Goal: Information Seeking & Learning: Find specific fact

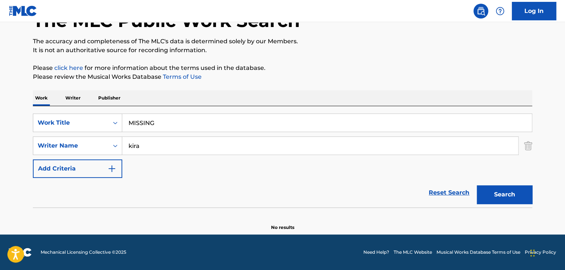
click at [78, 98] on p "Writer" at bounding box center [73, 98] width 20 height 16
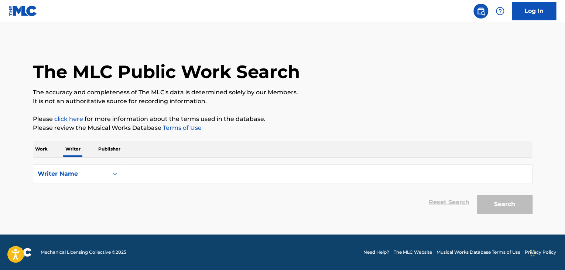
click at [156, 175] on input "Search Form" at bounding box center [327, 174] width 410 height 18
paste input "[PERSON_NAME]"
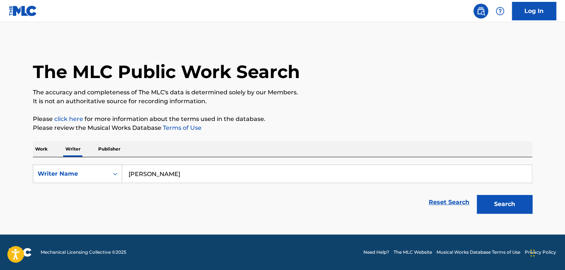
type input "[PERSON_NAME]"
click at [477, 195] on button "Search" at bounding box center [504, 204] width 55 height 18
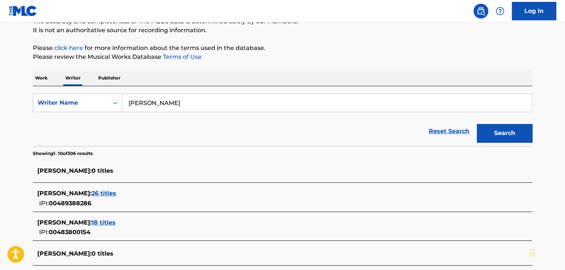
scroll to position [74, 0]
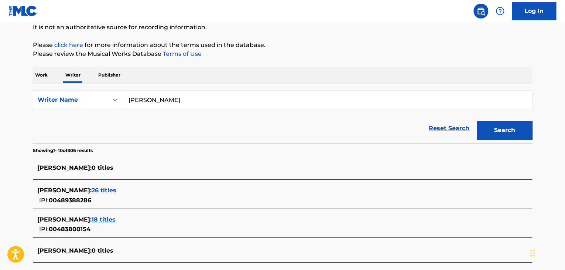
click at [108, 219] on span "18 titles" at bounding box center [104, 219] width 24 height 7
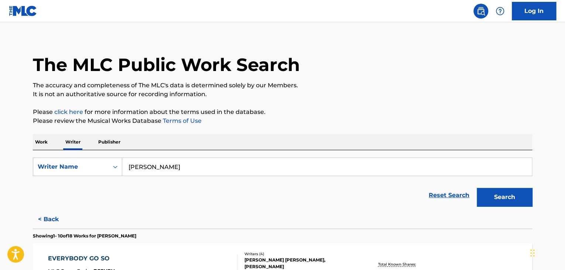
scroll to position [0, 0]
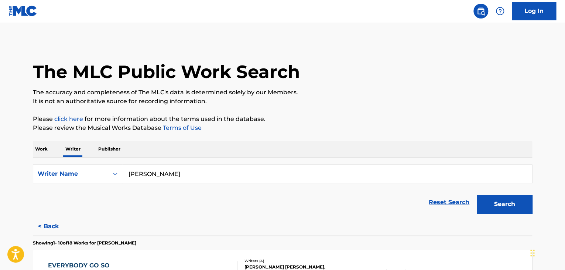
click at [42, 149] on p "Work" at bounding box center [41, 149] width 17 height 16
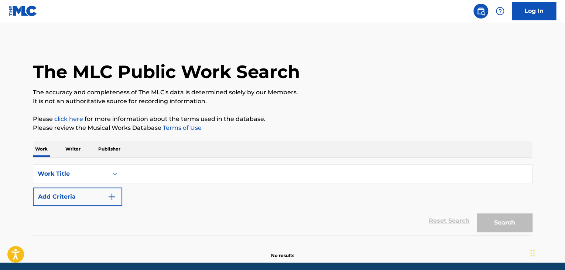
click at [157, 166] on input "Search Form" at bounding box center [327, 174] width 410 height 18
paste input "RISING UP"
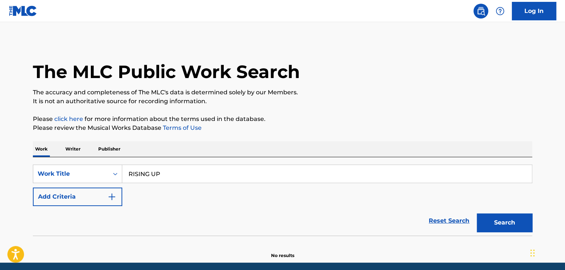
type input "RISING UP"
click at [76, 144] on p "Writer" at bounding box center [73, 149] width 20 height 16
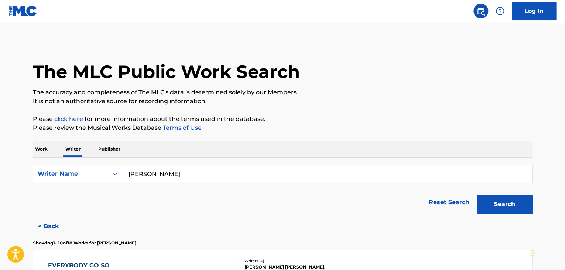
drag, startPoint x: 200, startPoint y: 178, endPoint x: 35, endPoint y: 196, distance: 165.3
click at [58, 190] on form "SearchWithCriteriabd109556-42c3-4143-a03c-7751521ff1bb Writer Name [PERSON_NAME…" at bounding box center [283, 190] width 500 height 52
click at [38, 145] on p "Work" at bounding box center [41, 149] width 17 height 16
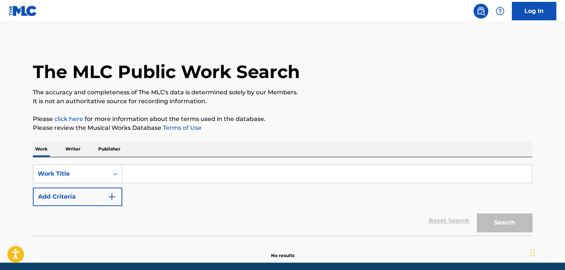
click at [156, 181] on input "Search Form" at bounding box center [327, 174] width 410 height 18
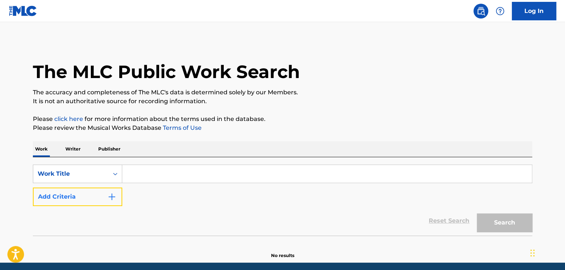
click at [102, 201] on button "Add Criteria" at bounding box center [77, 196] width 89 height 18
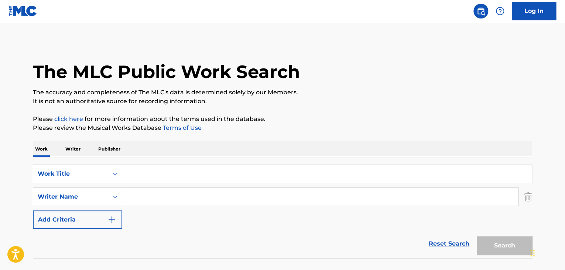
drag, startPoint x: 119, startPoint y: 206, endPoint x: 163, endPoint y: 195, distance: 45.7
click at [163, 195] on input "Search Form" at bounding box center [320, 197] width 396 height 18
paste input "[PERSON_NAME]"
type input "[PERSON_NAME]"
drag, startPoint x: 156, startPoint y: 178, endPoint x: 147, endPoint y: 177, distance: 9.4
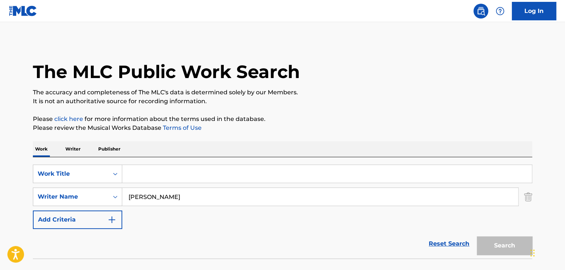
click at [156, 178] on input "Search Form" at bounding box center [327, 174] width 410 height 18
paste input "RISING UP"
click at [477, 236] on button "Search" at bounding box center [504, 245] width 55 height 18
drag, startPoint x: 170, startPoint y: 179, endPoint x: 67, endPoint y: 179, distance: 103.1
click at [90, 180] on div "SearchWithCriteriad337ca17-6685-4736-b0af-8d9c72d9ec5e Work Title RISING UP" at bounding box center [283, 173] width 500 height 18
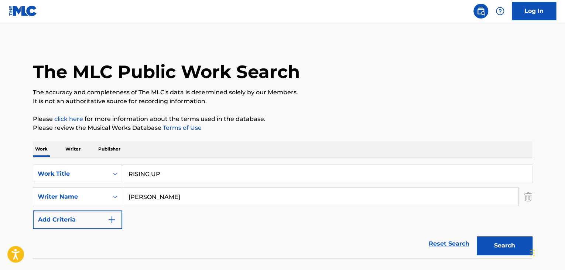
type input "v"
paste input "CHILDREN OF [DATE] THE"
click at [477, 236] on button "Search" at bounding box center [504, 245] width 55 height 18
drag, startPoint x: 261, startPoint y: 176, endPoint x: 0, endPoint y: 163, distance: 261.5
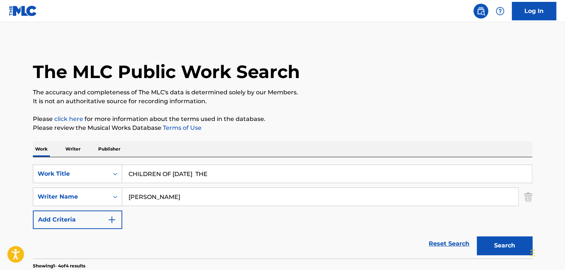
type input "v"
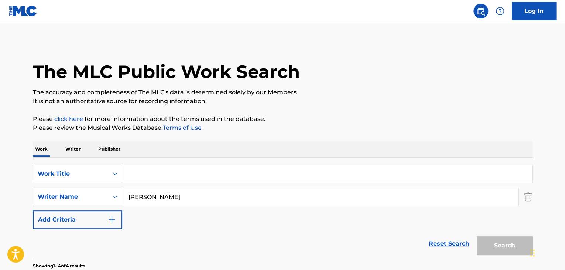
paste input "Love with the AI"
click at [477, 236] on button "Search" at bounding box center [504, 245] width 55 height 18
drag, startPoint x: 225, startPoint y: 175, endPoint x: 0, endPoint y: 173, distance: 224.7
click at [0, 173] on main "The MLC Public Work Search The accuracy and completeness of The MLC's data is d…" at bounding box center [282, 252] width 565 height 460
paste input "Stand alone"
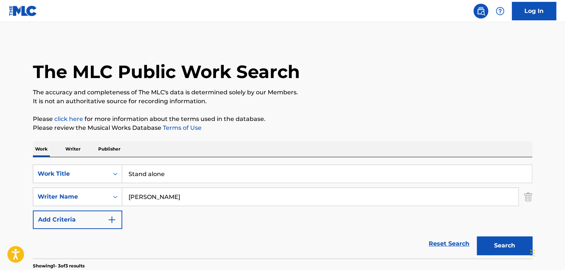
click at [477, 236] on button "Search" at bounding box center [504, 245] width 55 height 18
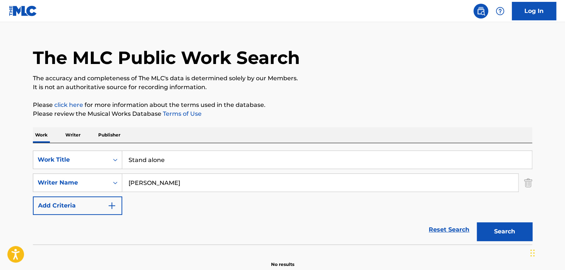
scroll to position [51, 0]
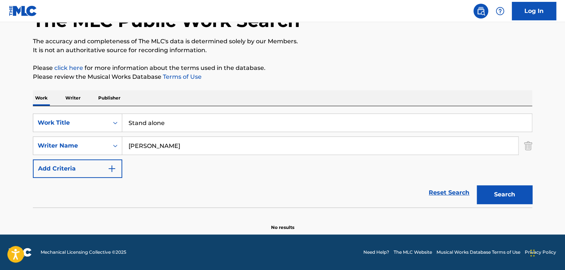
drag, startPoint x: 208, startPoint y: 127, endPoint x: 48, endPoint y: 98, distance: 162.6
click at [48, 98] on div "Work Writer Publisher SearchWithCriteriad337ca17-6685-4736-b0af-8d9c72d9ec5e Wo…" at bounding box center [283, 160] width 500 height 140
paste input "Find My Way"
type input "Find My Way"
click at [495, 194] on button "Search" at bounding box center [504, 194] width 55 height 18
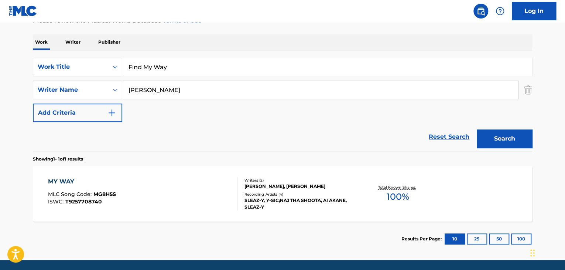
scroll to position [132, 0]
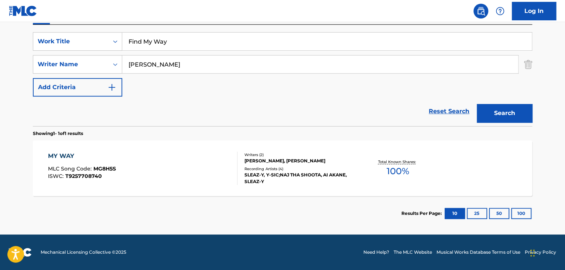
click at [147, 176] on div "MY WAY MLC Song Code : MG8H5S ISWC : T9257708740" at bounding box center [143, 167] width 190 height 33
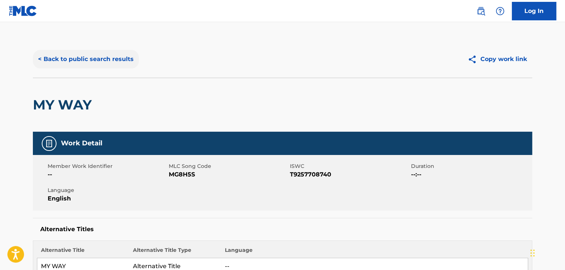
drag, startPoint x: 96, startPoint y: 57, endPoint x: 102, endPoint y: 58, distance: 5.3
click at [98, 57] on button "< Back to public search results" at bounding box center [86, 59] width 106 height 18
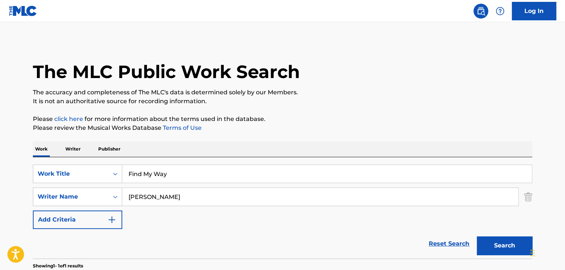
scroll to position [90, 0]
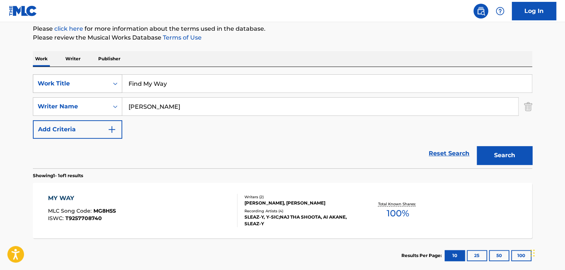
drag, startPoint x: 170, startPoint y: 82, endPoint x: 81, endPoint y: 78, distance: 89.5
click at [95, 78] on div "SearchWithCriteriad337ca17-6685-4736-b0af-8d9c72d9ec5e Work Title Find My Way" at bounding box center [283, 83] width 500 height 18
paste input "eet The Beat"
click at [477, 146] on button "Search" at bounding box center [504, 155] width 55 height 18
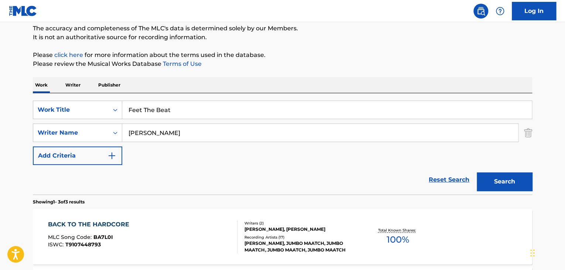
scroll to position [16, 0]
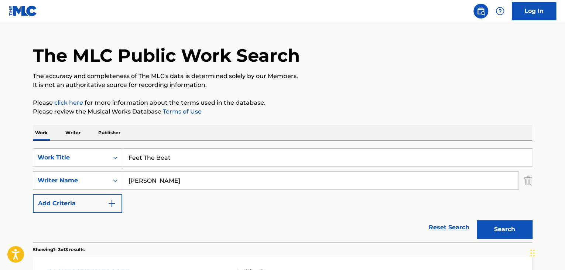
drag, startPoint x: 189, startPoint y: 161, endPoint x: 26, endPoint y: 159, distance: 163.0
click at [32, 159] on div "The MLC Public Work Search The accuracy and completeness of The MLC's data is d…" at bounding box center [282, 243] width 517 height 438
paste input "Lost My Mind"
click at [477, 220] on button "Search" at bounding box center [504, 229] width 55 height 18
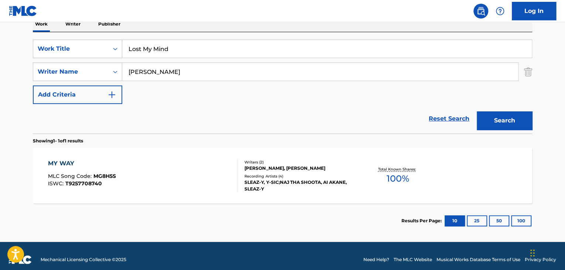
scroll to position [132, 0]
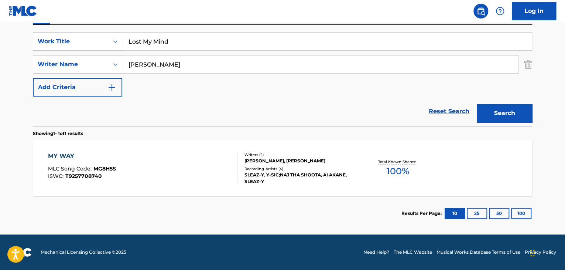
drag, startPoint x: 169, startPoint y: 37, endPoint x: 27, endPoint y: 29, distance: 142.5
click at [27, 29] on div "The MLC Public Work Search The accuracy and completeness of The MLC's data is d…" at bounding box center [282, 69] width 517 height 322
paste input "In The Mirror"
click at [514, 114] on button "Search" at bounding box center [504, 113] width 55 height 18
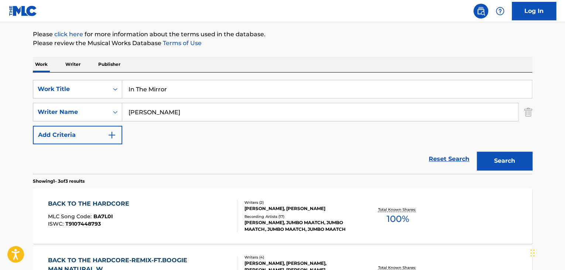
scroll to position [0, 0]
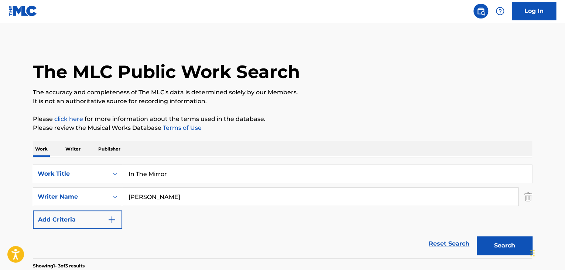
drag, startPoint x: 187, startPoint y: 170, endPoint x: 42, endPoint y: 174, distance: 144.9
click at [42, 174] on div "SearchWithCriteriad337ca17-6685-4736-b0af-8d9c72d9ec5e Work Title In The Mirror" at bounding box center [283, 173] width 500 height 18
paste input "Morning Dew"
click at [516, 246] on button "Search" at bounding box center [504, 245] width 55 height 18
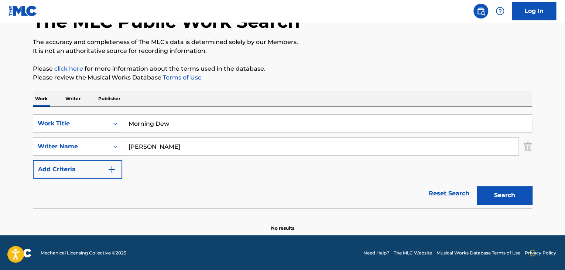
scroll to position [51, 0]
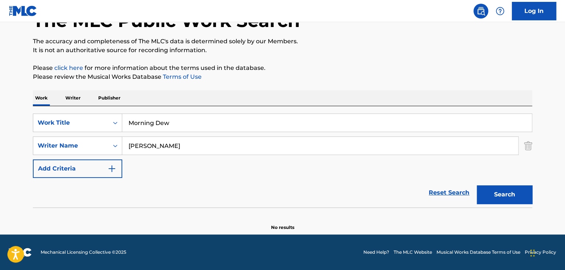
drag, startPoint x: 201, startPoint y: 117, endPoint x: 0, endPoint y: 99, distance: 201.8
click at [0, 100] on main "The MLC Public Work Search The accuracy and completeness of The MLC's data is d…" at bounding box center [282, 102] width 565 height 263
paste input "Serene Reverie"
click at [477, 185] on button "Search" at bounding box center [504, 194] width 55 height 18
drag, startPoint x: 216, startPoint y: 112, endPoint x: 38, endPoint y: 121, distance: 177.6
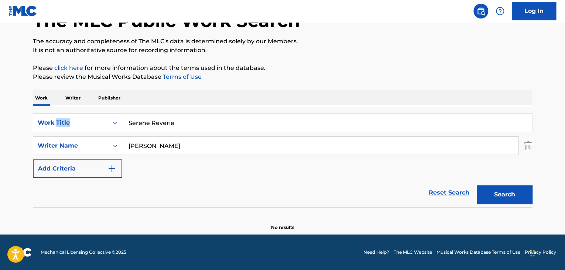
click at [46, 121] on div "SearchWithCriteriad337ca17-6685-4736-b0af-8d9c72d9ec5e Work Title Serene Reveri…" at bounding box center [283, 156] width 500 height 101
click at [216, 126] on input "Serene Reverie" at bounding box center [327, 123] width 410 height 18
click at [69, 120] on div "SearchWithCriteriad337ca17-6685-4736-b0af-8d9c72d9ec5e Work Title Serene Reverie" at bounding box center [283, 122] width 500 height 18
paste input "Urban Hush"
click at [519, 198] on button "Search" at bounding box center [504, 194] width 55 height 18
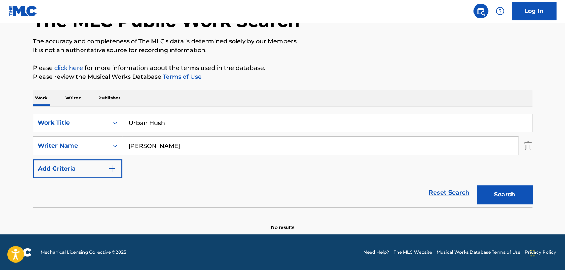
drag, startPoint x: 127, startPoint y: 120, endPoint x: 8, endPoint y: 118, distance: 118.3
click at [13, 118] on main "The MLC Public Work Search The accuracy and completeness of The MLC's data is d…" at bounding box center [282, 102] width 565 height 263
paste input "Ethereal Echoes"
click at [503, 195] on button "Search" at bounding box center [504, 194] width 55 height 18
drag, startPoint x: 197, startPoint y: 129, endPoint x: 0, endPoint y: 139, distance: 197.2
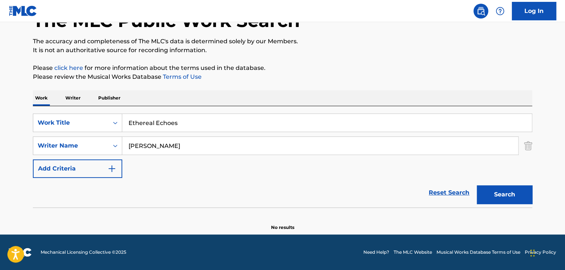
click at [0, 138] on main "The MLC Public Work Search The accuracy and completeness of The MLC's data is d…" at bounding box center [282, 102] width 565 height 263
paste input "Tranquil Oasi"
click at [511, 199] on button "Search" at bounding box center [504, 194] width 55 height 18
drag, startPoint x: 212, startPoint y: 121, endPoint x: 108, endPoint y: 122, distance: 104.2
click at [108, 122] on div "SearchWithCriteriad337ca17-6685-4736-b0af-8d9c72d9ec5e Work Title Tranquil Oasis" at bounding box center [283, 122] width 500 height 18
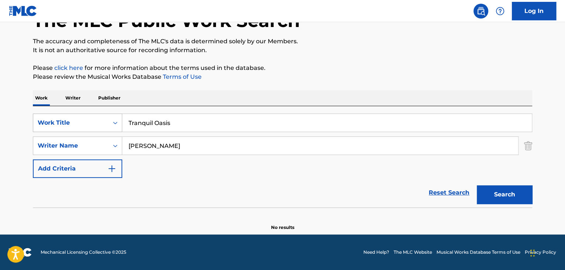
paste input "Dusk Whisper"
click at [477, 185] on button "Search" at bounding box center [504, 194] width 55 height 18
drag, startPoint x: 173, startPoint y: 122, endPoint x: 18, endPoint y: 107, distance: 155.9
click at [33, 111] on div "SearchWithCriteriad337ca17-6685-4736-b0af-8d9c72d9ec5e Work Title Dusk Whispers…" at bounding box center [283, 156] width 500 height 101
paste input "[PERSON_NAME] Memorie"
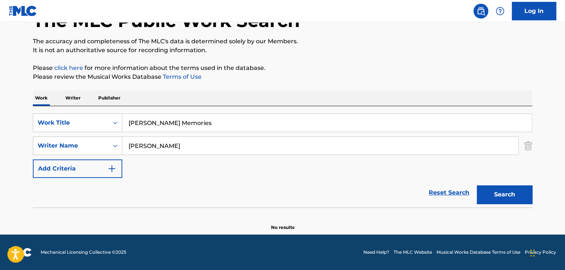
click at [477, 185] on button "Search" at bounding box center [504, 194] width 55 height 18
click at [0, 133] on main "The MLC Public Work Search The accuracy and completeness of The MLC's data is d…" at bounding box center [282, 102] width 565 height 263
paste input "Velvet Twilight"
click at [477, 185] on button "Search" at bounding box center [504, 194] width 55 height 18
drag, startPoint x: 189, startPoint y: 133, endPoint x: 0, endPoint y: 111, distance: 190.5
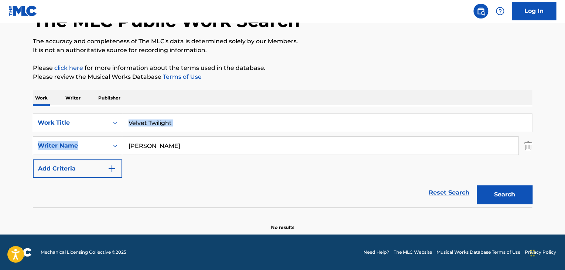
click at [0, 111] on main "The MLC Public Work Search The accuracy and completeness of The MLC's data is d…" at bounding box center [282, 102] width 565 height 263
click at [254, 82] on div "The MLC Public Work Search The accuracy and completeness of The MLC's data is d…" at bounding box center [282, 110] width 517 height 241
drag, startPoint x: 180, startPoint y: 122, endPoint x: 111, endPoint y: 125, distance: 68.8
click at [113, 125] on div "SearchWithCriteriad337ca17-6685-4736-b0af-8d9c72d9ec5e Work Title Velvet Twilig…" at bounding box center [283, 122] width 500 height 18
paste input "Floating Dreams"
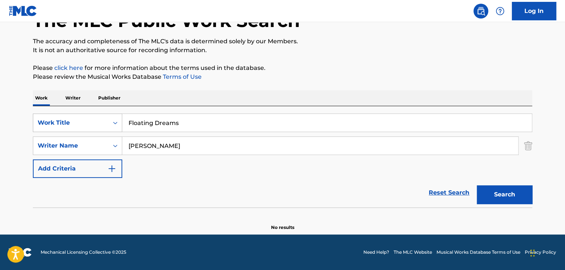
click at [477, 185] on button "Search" at bounding box center [504, 194] width 55 height 18
drag, startPoint x: 220, startPoint y: 127, endPoint x: 19, endPoint y: 102, distance: 202.1
click at [21, 103] on main "The MLC Public Work Search The accuracy and completeness of The MLC's data is d…" at bounding box center [282, 102] width 565 height 263
paste input "Melancholy [PERSON_NAME]"
click at [477, 185] on button "Search" at bounding box center [504, 194] width 55 height 18
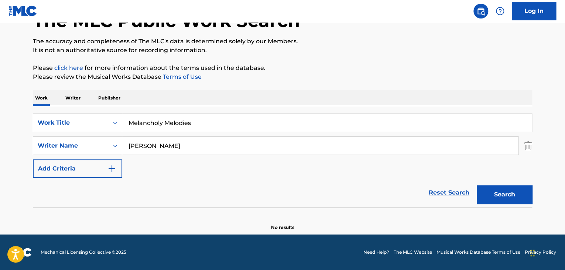
drag, startPoint x: 154, startPoint y: 121, endPoint x: 0, endPoint y: 85, distance: 158.3
click at [8, 107] on main "The MLC Public Work Search The accuracy and completeness of The MLC's data is d…" at bounding box center [282, 102] width 565 height 263
paste input "Cosmic Drift"
click at [477, 185] on button "Search" at bounding box center [504, 194] width 55 height 18
drag, startPoint x: 174, startPoint y: 115, endPoint x: 0, endPoint y: 116, distance: 174.0
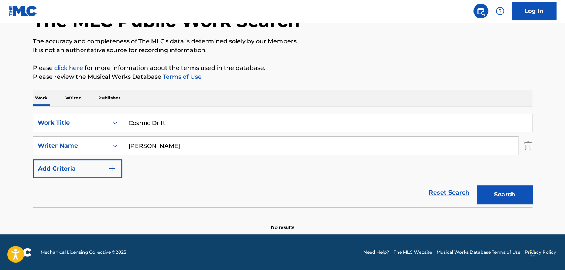
click at [0, 117] on main "The MLC Public Work Search The accuracy and completeness of The MLC's data is d…" at bounding box center [282, 102] width 565 height 263
paste input "Soothing Solitude"
click at [508, 198] on button "Search" at bounding box center [504, 194] width 55 height 18
click at [0, 115] on main "The MLC Public Work Search The accuracy and completeness of The MLC's data is d…" at bounding box center [282, 102] width 565 height 263
paste input "Rainy Day Rhythms"
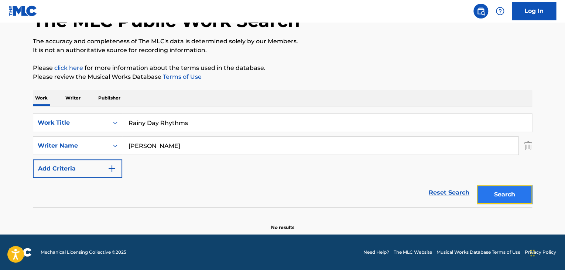
click at [504, 196] on button "Search" at bounding box center [504, 194] width 55 height 18
drag, startPoint x: 140, startPoint y: 117, endPoint x: 0, endPoint y: 96, distance: 141.9
click at [0, 96] on main "The MLC Public Work Search The accuracy and completeness of The MLC's data is d…" at bounding box center [282, 102] width 565 height 263
paste input "Own Lane"
click at [510, 195] on button "Search" at bounding box center [504, 194] width 55 height 18
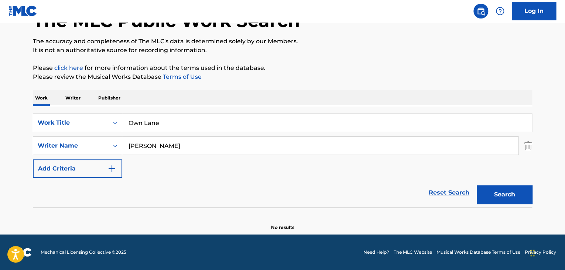
drag, startPoint x: 215, startPoint y: 128, endPoint x: 0, endPoint y: 80, distance: 220.4
click at [0, 80] on main "The MLC Public Work Search The accuracy and completeness of The MLC's data is d…" at bounding box center [282, 102] width 565 height 263
paste input "Twilight Glow"
click at [508, 197] on button "Search" at bounding box center [504, 194] width 55 height 18
drag, startPoint x: 195, startPoint y: 119, endPoint x: 0, endPoint y: 78, distance: 199.7
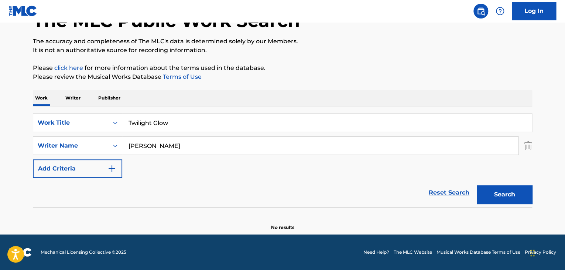
click at [0, 80] on main "The MLC Public Work Search The accuracy and completeness of The MLC's data is d…" at bounding box center [282, 102] width 565 height 263
paste input "Sunset Serenade"
click at [506, 191] on button "Search" at bounding box center [504, 194] width 55 height 18
drag, startPoint x: 135, startPoint y: 108, endPoint x: 74, endPoint y: 104, distance: 60.4
click at [92, 105] on div "Work Writer Publisher SearchWithCriteriad337ca17-6685-4736-b0af-8d9c72d9ec5e Wo…" at bounding box center [283, 160] width 500 height 140
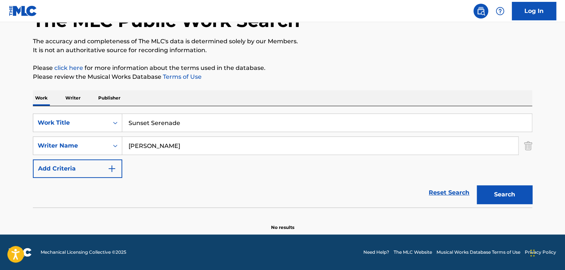
paste input "Midnight Moods"
drag, startPoint x: 270, startPoint y: 120, endPoint x: 56, endPoint y: 82, distance: 217.2
click at [0, 72] on main "The MLC Public Work Search The accuracy and completeness of The MLC's data is d…" at bounding box center [282, 102] width 565 height 263
paste input "Search Form"
click at [518, 191] on button "Search" at bounding box center [504, 194] width 55 height 18
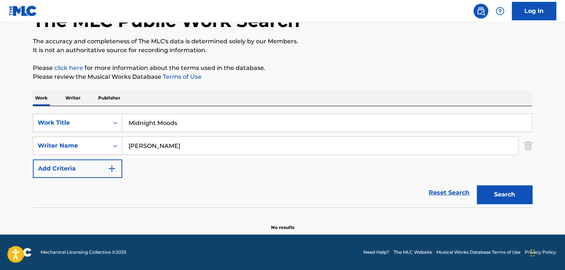
drag, startPoint x: 197, startPoint y: 118, endPoint x: 14, endPoint y: 88, distance: 185.1
click at [23, 88] on main "The MLC Public Work Search The accuracy and completeness of The MLC's data is d…" at bounding box center [282, 102] width 565 height 263
paste input "Stardust Stroll"
click at [517, 191] on button "Search" at bounding box center [504, 194] width 55 height 18
drag, startPoint x: 80, startPoint y: 106, endPoint x: 24, endPoint y: 104, distance: 55.8
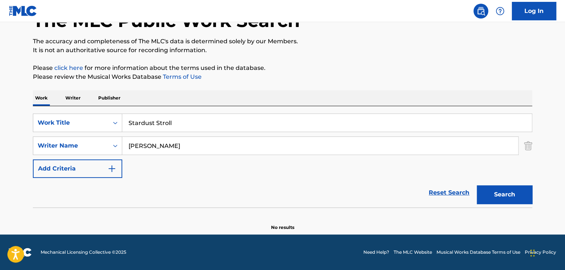
click at [24, 104] on div "The MLC Public Work Search The accuracy and completeness of The MLC's data is d…" at bounding box center [282, 110] width 517 height 241
paste input "Ambient Aura"
click at [503, 202] on button "Search" at bounding box center [504, 194] width 55 height 18
drag, startPoint x: 191, startPoint y: 130, endPoint x: 42, endPoint y: 109, distance: 151.2
click at [42, 109] on div "SearchWithCriteriad337ca17-6685-4736-b0af-8d9c72d9ec5e Work Title Ambient Aura …" at bounding box center [283, 156] width 500 height 101
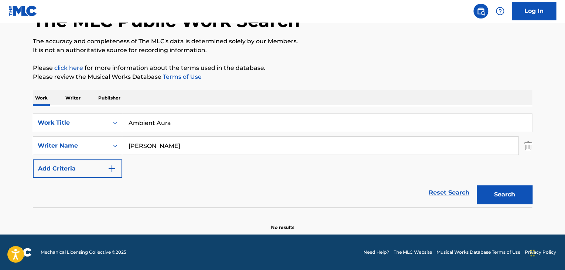
paste input "Bout di Future"
click at [498, 198] on button "Search" at bounding box center [504, 194] width 55 height 18
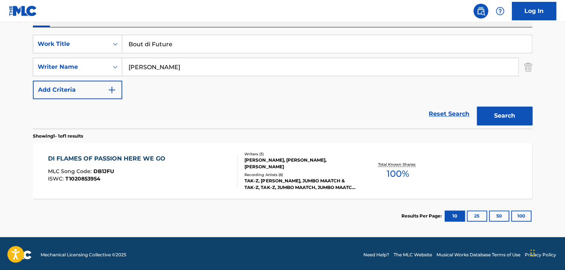
scroll to position [132, 0]
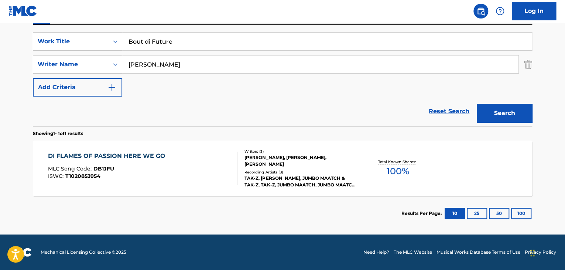
drag, startPoint x: 180, startPoint y: 43, endPoint x: 76, endPoint y: 24, distance: 105.6
click at [88, 25] on div "SearchWithCriteriad337ca17-6685-4736-b0af-8d9c72d9ec5e Work Title Bout di Futur…" at bounding box center [283, 75] width 500 height 101
paste input "Fearless Hustl"
click at [491, 112] on button "Search" at bounding box center [504, 113] width 55 height 18
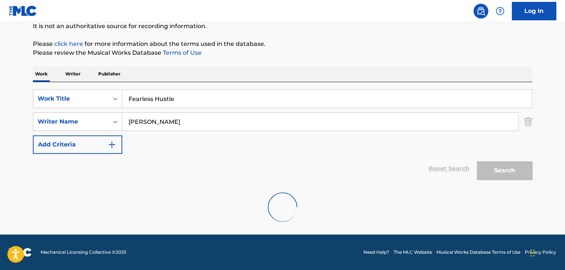
scroll to position [51, 0]
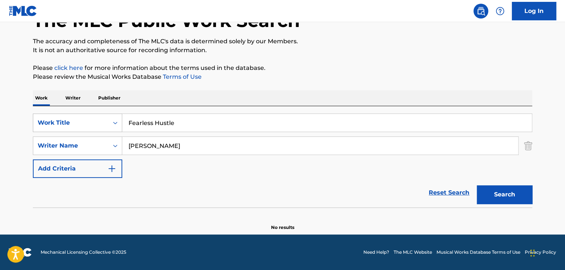
drag, startPoint x: 84, startPoint y: 116, endPoint x: 44, endPoint y: 117, distance: 39.5
click at [47, 116] on div "SearchWithCriteriad337ca17-6685-4736-b0af-8d9c72d9ec5e Work Title Fearless Hust…" at bounding box center [283, 122] width 500 height 18
paste input "el di Freedom"
click at [500, 191] on button "Search" at bounding box center [504, 194] width 55 height 18
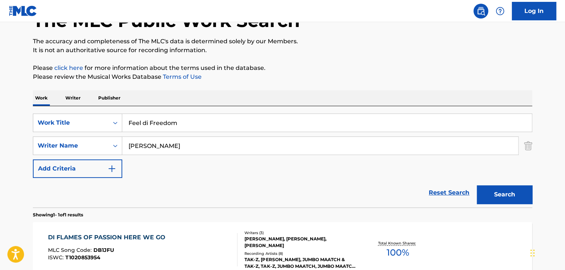
click at [541, 52] on main "The MLC Public Work Search The accuracy and completeness of The MLC's data is d…" at bounding box center [282, 143] width 565 height 344
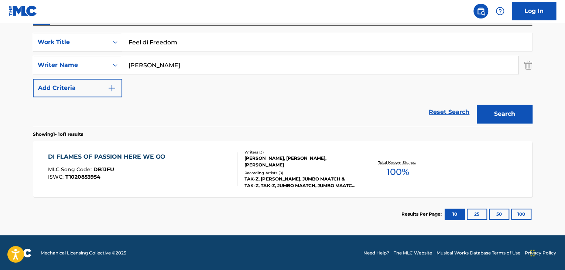
scroll to position [132, 0]
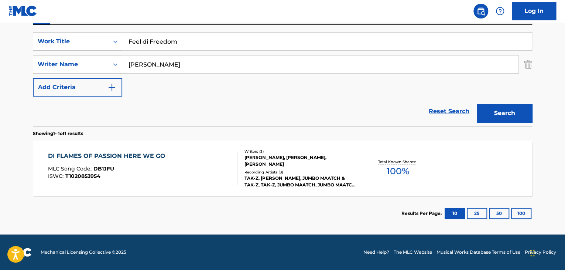
drag, startPoint x: 199, startPoint y: 40, endPoint x: 43, endPoint y: 13, distance: 158.4
click at [44, 13] on div "Log In The MLC Public Work Search The accuracy and completeness of The MLC's da…" at bounding box center [282, 69] width 565 height 402
paste input "Music As Our Weapon"
click at [524, 113] on button "Search" at bounding box center [504, 113] width 55 height 18
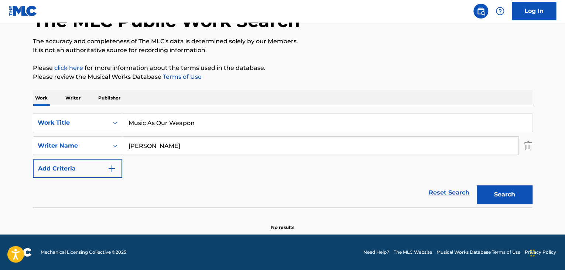
scroll to position [51, 0]
click at [506, 186] on button "Search" at bounding box center [504, 194] width 55 height 18
drag, startPoint x: 197, startPoint y: 125, endPoint x: 34, endPoint y: 108, distance: 163.8
click at [35, 108] on div "SearchWithCriteriad337ca17-6685-4736-b0af-8d9c72d9ec5e Work Title Music As Our …" at bounding box center [283, 156] width 500 height 101
paste input "Wid Love"
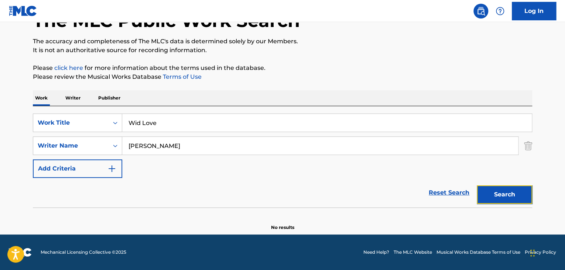
click at [511, 195] on button "Search" at bounding box center [504, 194] width 55 height 18
drag, startPoint x: 49, startPoint y: 106, endPoint x: 2, endPoint y: 103, distance: 47.0
click at [0, 104] on main "The MLC Public Work Search The accuracy and completeness of The MLC's data is d…" at bounding box center [282, 102] width 565 height 263
paste input "One King One Queen"
click at [483, 190] on button "Search" at bounding box center [504, 194] width 55 height 18
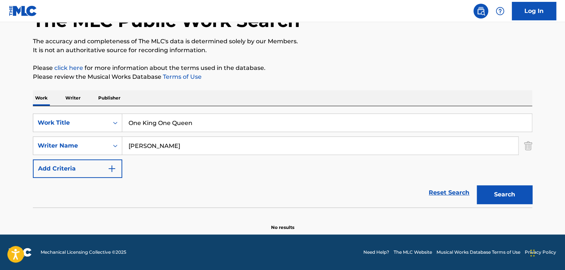
drag, startPoint x: 146, startPoint y: 112, endPoint x: 19, endPoint y: 102, distance: 127.1
click at [20, 102] on main "The MLC Public Work Search The accuracy and completeness of The MLC's data is d…" at bounding box center [282, 102] width 565 height 263
paste input "Think Different"
type input "Think Different"
click at [508, 193] on button "Search" at bounding box center [504, 194] width 55 height 18
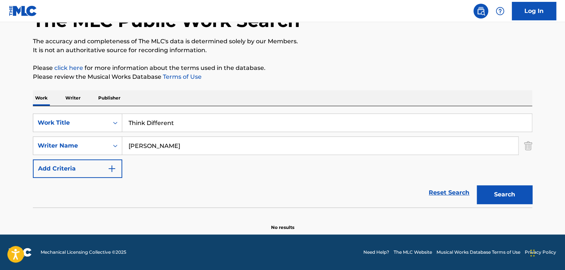
click at [75, 95] on p "Writer" at bounding box center [73, 98] width 20 height 16
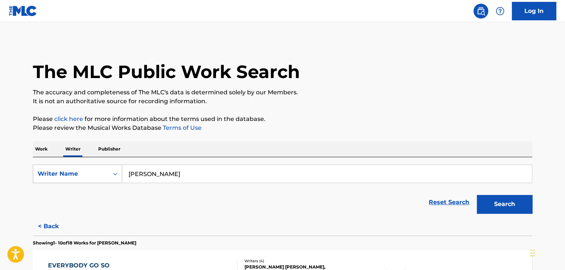
drag, startPoint x: 208, startPoint y: 176, endPoint x: 88, endPoint y: 167, distance: 120.4
click at [84, 167] on div "SearchWithCriteriabd109556-42c3-4143-a03c-7751521ff1bb Writer Name [PERSON_NAME]" at bounding box center [283, 173] width 500 height 18
paste input "Sadao Jonii"
click at [491, 210] on button "Search" at bounding box center [504, 204] width 55 height 18
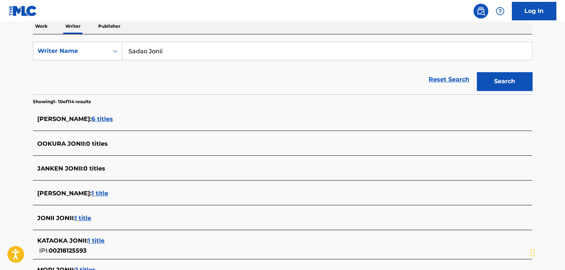
scroll to position [74, 0]
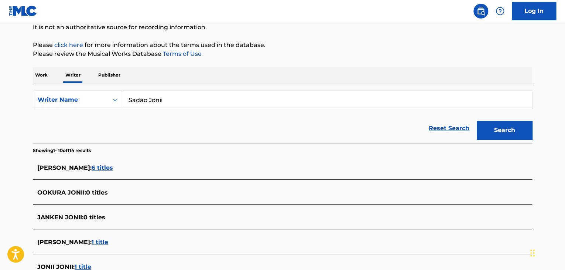
click at [193, 117] on div "Reset Search Search" at bounding box center [283, 128] width 500 height 30
drag, startPoint x: 192, startPoint y: 95, endPoint x: 16, endPoint y: 82, distance: 177.2
click at [87, 89] on div "SearchWithCriteriabd109556-42c3-4143-a03c-7751521ff1bb Writer Name [PERSON_NAME…" at bounding box center [283, 113] width 500 height 60
paste input "Nemuranaitaimukapuseru"
click at [499, 130] on button "Search" at bounding box center [504, 130] width 55 height 18
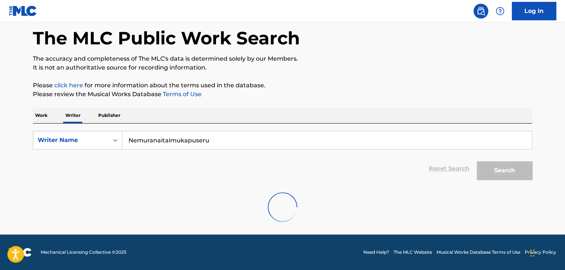
scroll to position [0, 0]
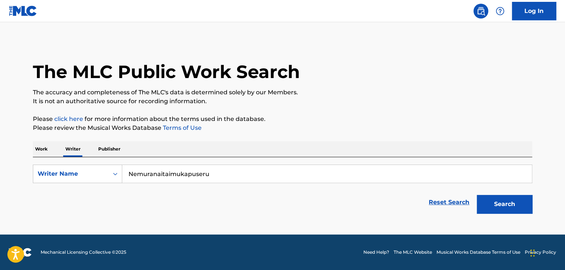
drag, startPoint x: 244, startPoint y: 175, endPoint x: 0, endPoint y: 150, distance: 245.2
click at [0, 150] on main "The MLC Public Work Search The accuracy and completeness of The MLC's data is d…" at bounding box center [282, 128] width 565 height 212
paste input "[PERSON_NAME]"
click at [511, 201] on button "Search" at bounding box center [504, 204] width 55 height 18
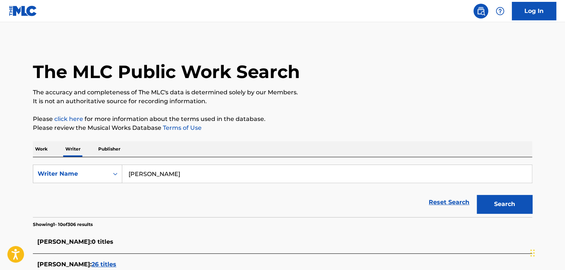
drag, startPoint x: 181, startPoint y: 177, endPoint x: 23, endPoint y: 151, distance: 160.2
paste input "Nemuranaitaimukapuseru"
type input "Nemuranaitaimukapuseru"
click at [511, 205] on button "Search" at bounding box center [504, 204] width 55 height 18
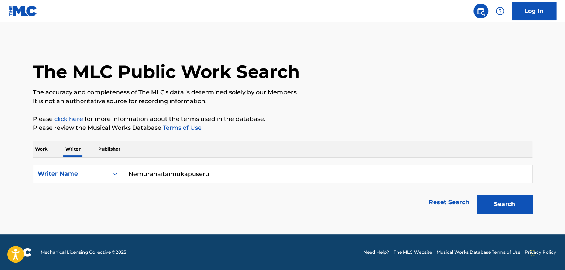
click at [41, 148] on p "Work" at bounding box center [41, 149] width 17 height 16
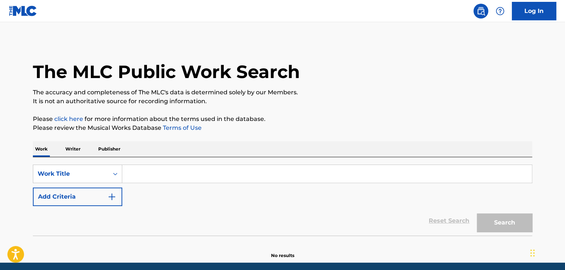
click at [68, 147] on p "Writer" at bounding box center [73, 149] width 20 height 16
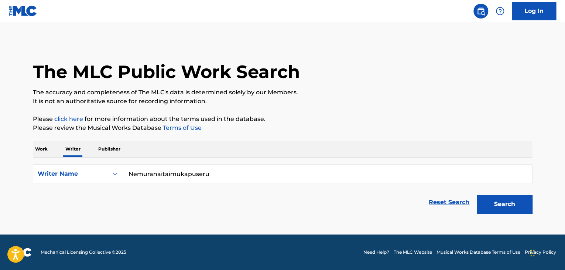
click at [35, 149] on p "Work" at bounding box center [41, 149] width 17 height 16
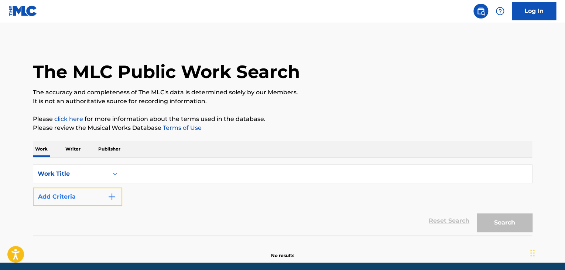
click at [90, 204] on button "Add Criteria" at bounding box center [77, 196] width 89 height 18
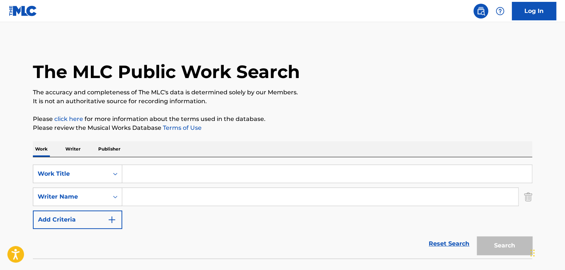
click at [168, 204] on input "Search Form" at bounding box center [320, 197] width 396 height 18
paste input "[PERSON_NAME]"
type input "[PERSON_NAME]"
click at [171, 181] on input "Search Form" at bounding box center [327, 174] width 410 height 18
paste input "My Mind"
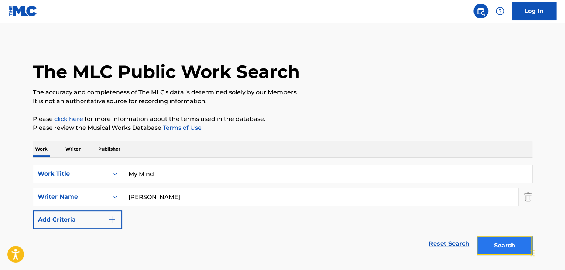
click at [507, 248] on button "Search" at bounding box center [504, 245] width 55 height 18
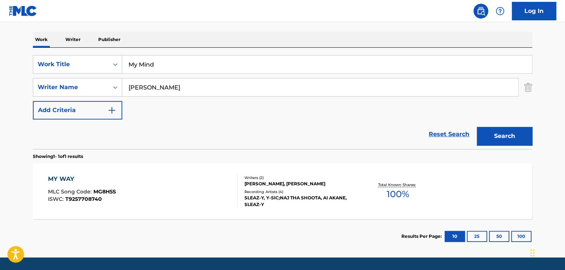
scroll to position [111, 0]
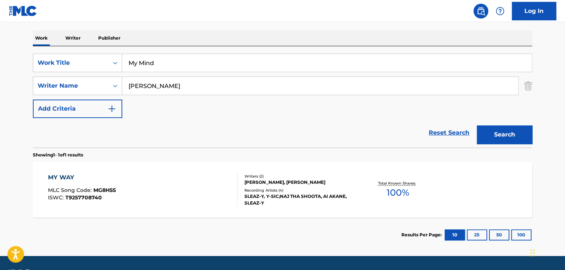
drag, startPoint x: 169, startPoint y: 65, endPoint x: 34, endPoint y: 48, distance: 136.8
click at [35, 48] on div "SearchWithCriteriad337ca17-6685-4736-b0af-8d9c72d9ec5e Work Title My Mind Searc…" at bounding box center [283, 96] width 500 height 101
paste input "Some Day"
click at [507, 139] on button "Search" at bounding box center [504, 134] width 55 height 18
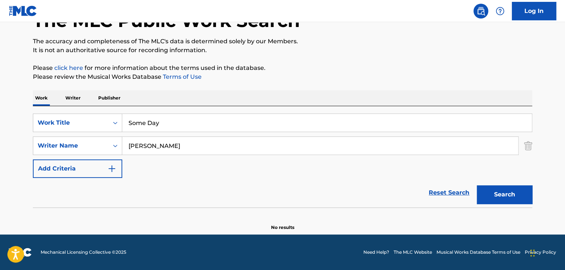
scroll to position [51, 0]
drag, startPoint x: 167, startPoint y: 117, endPoint x: 76, endPoint y: 112, distance: 90.6
click at [76, 112] on div "SearchWithCriteriad337ca17-6685-4736-b0af-8d9c72d9ec5e Work Title Some Day Sear…" at bounding box center [283, 156] width 500 height 101
paste input "Dream"
click at [501, 195] on button "Search" at bounding box center [504, 194] width 55 height 18
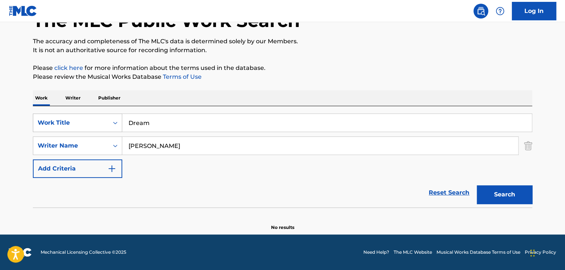
drag, startPoint x: 192, startPoint y: 119, endPoint x: 75, endPoint y: 113, distance: 116.9
click at [75, 113] on div "SearchWithCriteriad337ca17-6685-4736-b0af-8d9c72d9ec5e Work Title Dream" at bounding box center [283, 122] width 500 height 18
paste input "Full a joke"
click at [516, 195] on button "Search" at bounding box center [504, 194] width 55 height 18
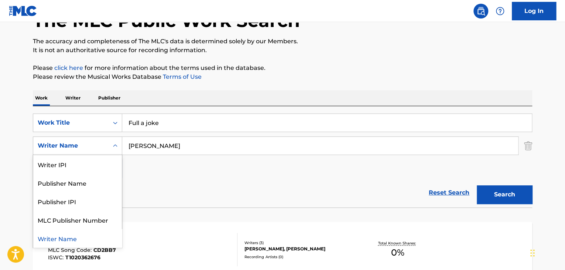
drag, startPoint x: 98, startPoint y: 126, endPoint x: 189, endPoint y: 85, distance: 100.2
click at [178, 94] on div "Work Writer Publisher SearchWithCriteriad337ca17-6685-4736-b0af-8d9c72d9ec5e Wo…" at bounding box center [283, 201] width 500 height 222
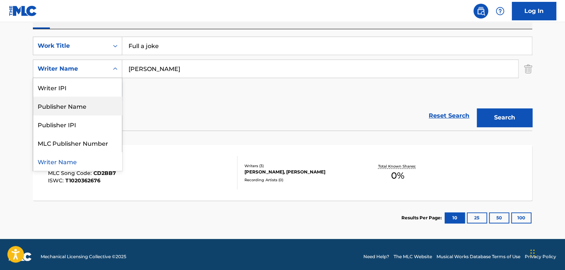
scroll to position [132, 0]
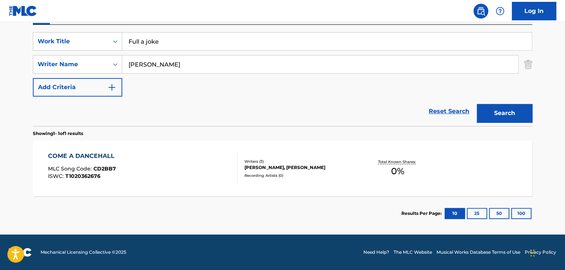
click at [210, 113] on div "Reset Search Search" at bounding box center [283, 111] width 500 height 30
drag, startPoint x: 186, startPoint y: 35, endPoint x: 9, endPoint y: 25, distance: 176.9
click at [20, 25] on main "The MLC Public Work Search The accuracy and completeness of The MLC's data is d…" at bounding box center [282, 62] width 565 height 344
paste input "Think different"
drag, startPoint x: 506, startPoint y: 114, endPoint x: 506, endPoint y: 119, distance: 4.4
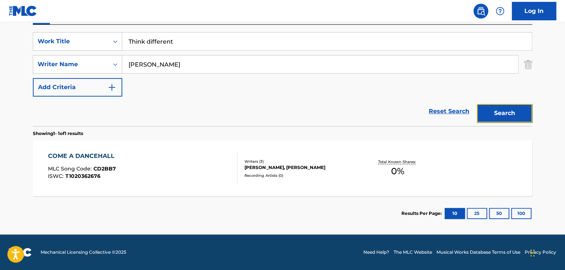
click at [506, 114] on button "Search" at bounding box center [504, 113] width 55 height 18
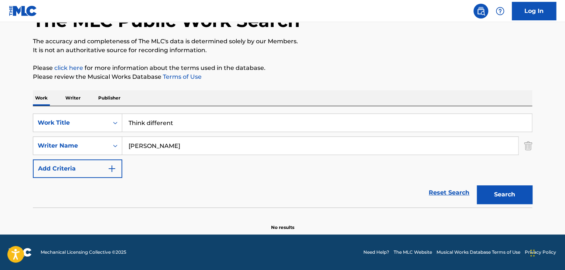
scroll to position [51, 0]
drag, startPoint x: 178, startPoint y: 123, endPoint x: 35, endPoint y: 99, distance: 144.9
click at [35, 99] on div "Work Writer Publisher SearchWithCriteriad337ca17-6685-4736-b0af-8d9c72d9ec5e Wo…" at bounding box center [283, 160] width 500 height 140
paste input "One Nigh"
click at [510, 204] on div "Search" at bounding box center [502, 193] width 59 height 30
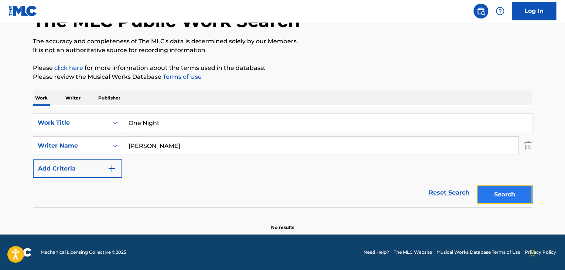
click at [510, 191] on button "Search" at bounding box center [504, 194] width 55 height 18
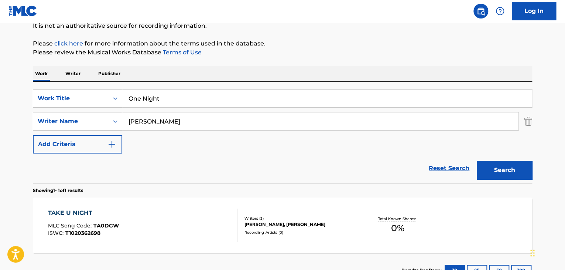
scroll to position [88, 0]
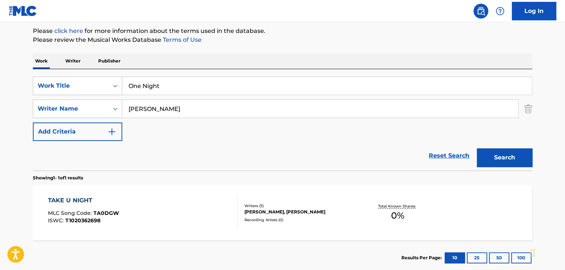
drag, startPoint x: 192, startPoint y: 87, endPoint x: 44, endPoint y: 74, distance: 148.7
click at [45, 74] on div "SearchWithCriteriad337ca17-6685-4736-b0af-8d9c72d9ec5e Work Title One Night Sea…" at bounding box center [283, 119] width 500 height 101
paste input "Real One"
click at [512, 154] on button "Search" at bounding box center [504, 157] width 55 height 18
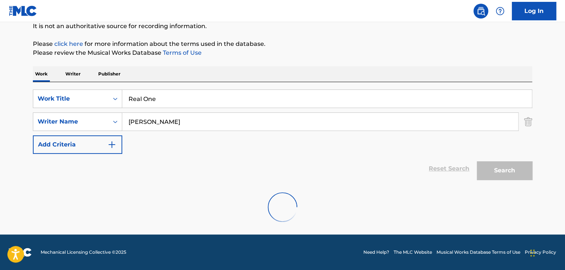
scroll to position [51, 0]
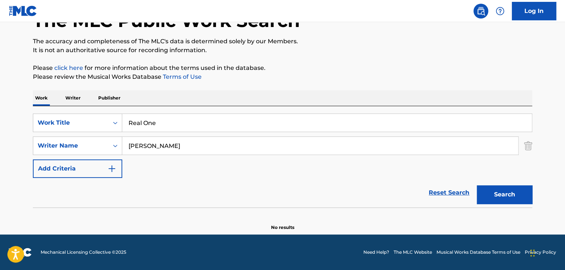
drag, startPoint x: 158, startPoint y: 122, endPoint x: 0, endPoint y: 94, distance: 160.6
click at [0, 94] on main "The MLC Public Work Search The accuracy and completeness of The MLC's data is d…" at bounding box center [282, 102] width 565 height 263
paste input "Talk to m"
click at [505, 195] on button "Search" at bounding box center [504, 194] width 55 height 18
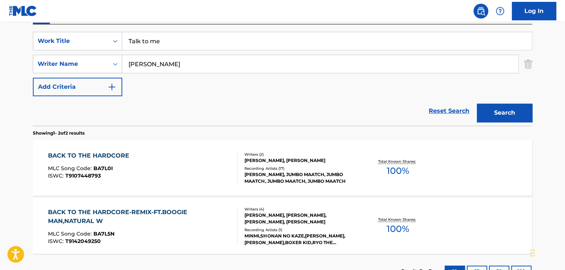
scroll to position [125, 0]
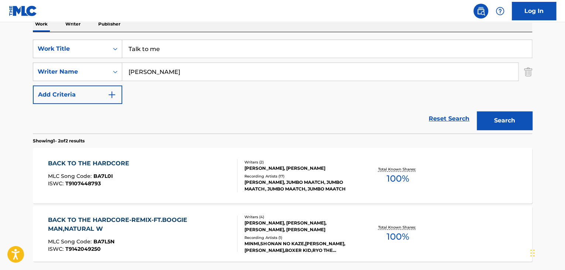
drag, startPoint x: 13, startPoint y: 31, endPoint x: 0, endPoint y: 27, distance: 13.2
click at [0, 27] on main "The MLC Public Work Search The accuracy and completeness of The MLC's data is d…" at bounding box center [282, 98] width 565 height 402
paste input "Under di moon light"
click at [491, 116] on button "Search" at bounding box center [504, 120] width 55 height 18
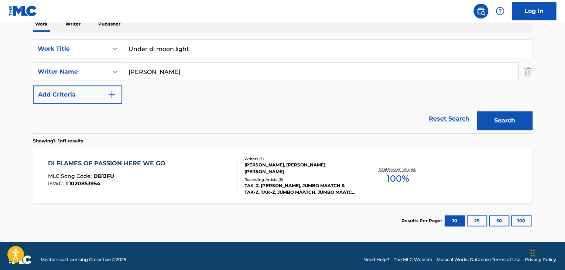
drag, startPoint x: 218, startPoint y: 51, endPoint x: 0, endPoint y: 20, distance: 220.6
click at [0, 21] on div "Log In The MLC Public Work Search The accuracy and completeness of The MLC's da…" at bounding box center [282, 76] width 565 height 402
paste input "Big [PERSON_NAME]"
click at [504, 114] on button "Search" at bounding box center [504, 120] width 55 height 18
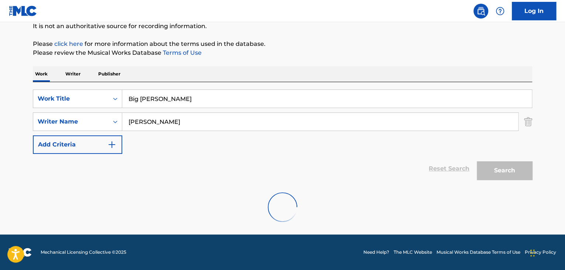
scroll to position [51, 0]
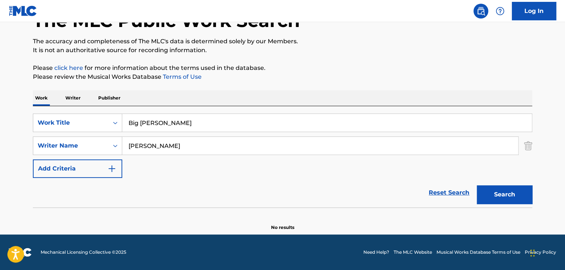
drag, startPoint x: 206, startPoint y: 130, endPoint x: 44, endPoint y: 93, distance: 166.2
click at [44, 93] on div "Work Writer Publisher SearchWithCriteriad337ca17-6685-4736-b0af-8d9c72d9ec5e Wo…" at bounding box center [283, 160] width 500 height 140
paste input "[PERSON_NAME] Empty"
click at [526, 197] on button "Search" at bounding box center [504, 194] width 55 height 18
drag, startPoint x: 188, startPoint y: 124, endPoint x: 35, endPoint y: 110, distance: 153.3
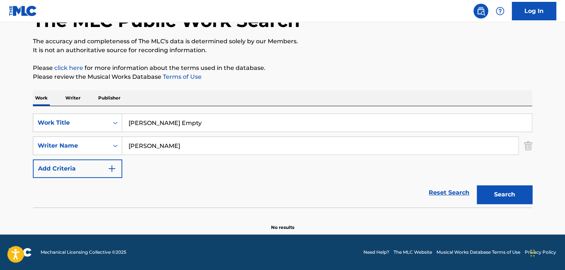
click at [38, 110] on div "SearchWithCriteriad337ca17-6685-4736-b0af-8d9c72d9ec5e Work Title [PERSON_NAME]…" at bounding box center [283, 156] width 500 height 101
paste input "Best Believe"
click at [500, 195] on button "Search" at bounding box center [504, 194] width 55 height 18
drag, startPoint x: 151, startPoint y: 125, endPoint x: 74, endPoint y: 120, distance: 77.4
click at [74, 120] on div "SearchWithCriteriad337ca17-6685-4736-b0af-8d9c72d9ec5e Work Title Best Believe" at bounding box center [283, 122] width 500 height 18
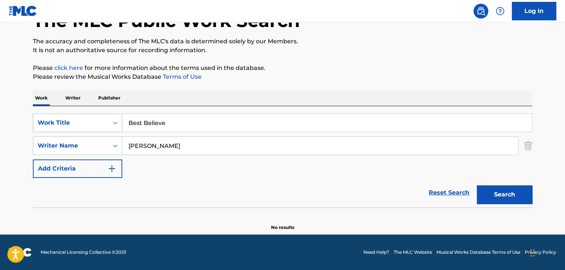
paste input "Jet Lif"
click at [523, 200] on button "Search" at bounding box center [504, 194] width 55 height 18
drag, startPoint x: 159, startPoint y: 116, endPoint x: 10, endPoint y: 105, distance: 149.3
click at [42, 111] on div "SearchWithCriteriad337ca17-6685-4736-b0af-8d9c72d9ec5e Work Title Jet Life Sear…" at bounding box center [283, 156] width 500 height 101
paste input "She Lov"
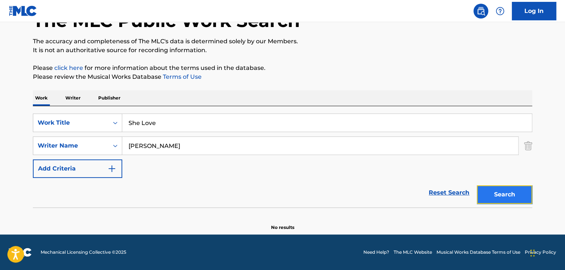
click at [513, 202] on button "Search" at bounding box center [504, 194] width 55 height 18
drag, startPoint x: 189, startPoint y: 121, endPoint x: 0, endPoint y: 106, distance: 189.8
click at [0, 108] on main "The MLC Public Work Search The accuracy and completeness of The MLC's data is d…" at bounding box center [282, 102] width 565 height 263
paste input "Living It Up"
click at [518, 197] on button "Search" at bounding box center [504, 194] width 55 height 18
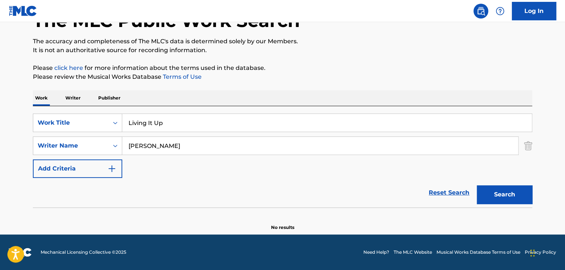
drag, startPoint x: 207, startPoint y: 120, endPoint x: 0, endPoint y: 93, distance: 208.3
click at [0, 93] on main "The MLC Public Work Search The accuracy and completeness of The MLC's data is d…" at bounding box center [282, 102] width 565 height 263
paste input "Our Flow"
click at [495, 196] on button "Search" at bounding box center [504, 194] width 55 height 18
drag, startPoint x: 205, startPoint y: 121, endPoint x: 0, endPoint y: 94, distance: 207.2
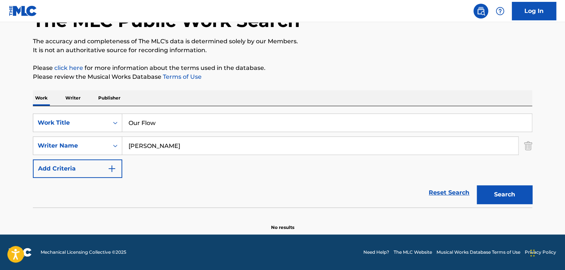
click at [1, 98] on main "The MLC Public Work Search The accuracy and completeness of The MLC's data is d…" at bounding box center [282, 102] width 565 height 263
paste input "We Hustle"
click at [499, 190] on button "Search" at bounding box center [504, 194] width 55 height 18
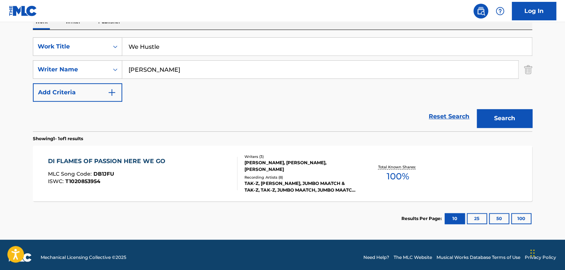
scroll to position [95, 0]
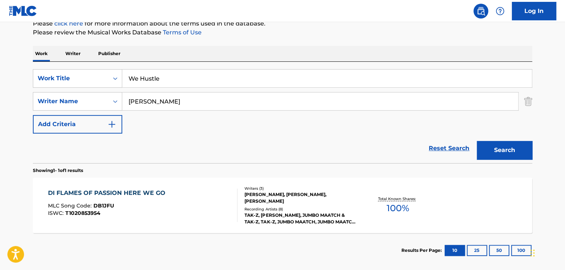
drag, startPoint x: 204, startPoint y: 78, endPoint x: 0, endPoint y: 51, distance: 205.4
click at [0, 51] on main "The MLC Public Work Search The accuracy and completeness of The MLC's data is d…" at bounding box center [282, 99] width 565 height 344
paste input "Loyal Like A Dawg"
click at [518, 150] on button "Search" at bounding box center [504, 150] width 55 height 18
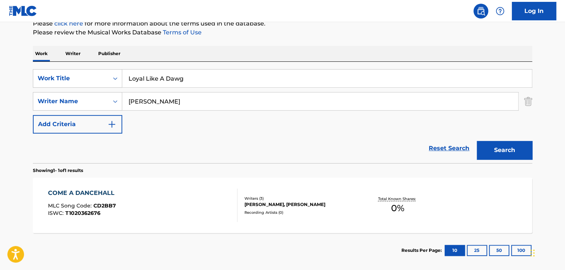
drag, startPoint x: 126, startPoint y: 68, endPoint x: 15, endPoint y: 63, distance: 111.0
click at [17, 64] on main "The MLC Public Work Search The accuracy and completeness of The MLC's data is d…" at bounding box center [282, 99] width 565 height 344
paste input "Whine All Night"
click at [522, 154] on button "Search" at bounding box center [504, 150] width 55 height 18
drag, startPoint x: 183, startPoint y: 81, endPoint x: 47, endPoint y: 33, distance: 143.9
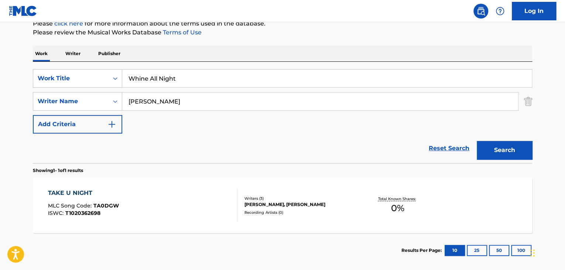
click at [50, 33] on div "The MLC Public Work Search The accuracy and completeness of The MLC's data is d…" at bounding box center [282, 106] width 517 height 322
paste input "Keep It Flowin"
click at [513, 154] on button "Search" at bounding box center [504, 150] width 55 height 18
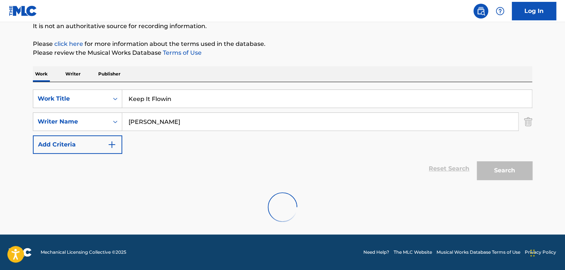
scroll to position [51, 0]
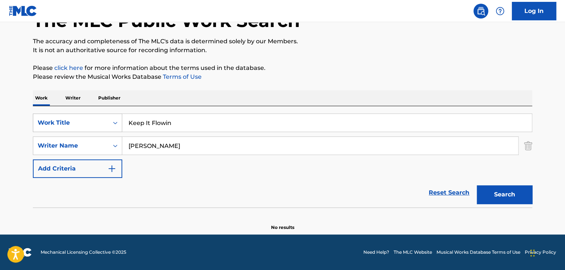
drag, startPoint x: 172, startPoint y: 124, endPoint x: 65, endPoint y: 123, distance: 106.8
click at [66, 123] on div "SearchWithCriteriad337ca17-6685-4736-b0af-8d9c72d9ec5e Work Title Keep It Flowin" at bounding box center [283, 122] width 500 height 18
paste input "imuchi"
click at [527, 193] on button "Search" at bounding box center [504, 194] width 55 height 18
drag, startPoint x: 88, startPoint y: 116, endPoint x: 41, endPoint y: 112, distance: 46.4
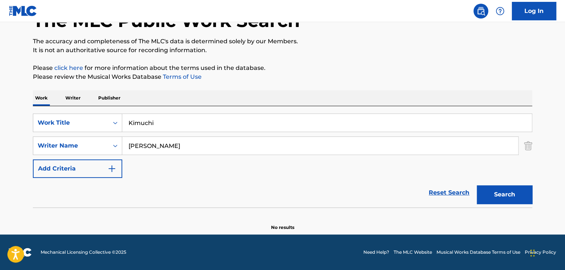
click at [40, 112] on div "SearchWithCriteriad337ca17-6685-4736-b0af-8d9c72d9ec5e Work Title Kimuchi Searc…" at bounding box center [283, 156] width 500 height 101
paste input "Asokoga"
click at [522, 192] on button "Search" at bounding box center [504, 194] width 55 height 18
drag, startPoint x: 136, startPoint y: 124, endPoint x: 3, endPoint y: 106, distance: 133.6
click at [3, 106] on main "The MLC Public Work Search The accuracy and completeness of The MLC's data is d…" at bounding box center [282, 102] width 565 height 263
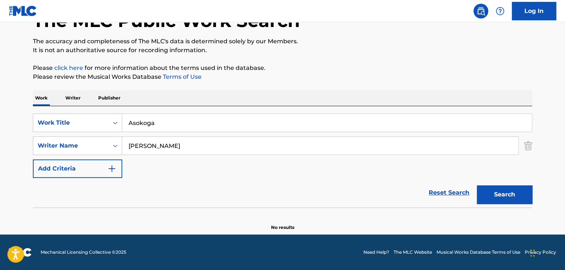
paste input "Caa Trouble Mi"
click at [511, 194] on button "Search" at bounding box center [504, 194] width 55 height 18
click at [30, 112] on div "The MLC Public Work Search The accuracy and completeness of The MLC's data is d…" at bounding box center [282, 110] width 517 height 241
paste input "Move On"
click at [514, 190] on button "Search" at bounding box center [504, 194] width 55 height 18
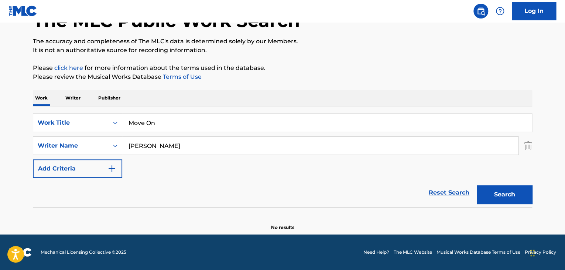
drag, startPoint x: 183, startPoint y: 121, endPoint x: 45, endPoint y: 99, distance: 139.5
click at [45, 99] on div "Work Writer Publisher SearchWithCriteriad337ca17-6685-4736-b0af-8d9c72d9ec5e Wo…" at bounding box center [283, 160] width 500 height 140
click at [501, 193] on button "Search" at bounding box center [504, 194] width 55 height 18
drag, startPoint x: 162, startPoint y: 123, endPoint x: 84, endPoint y: 106, distance: 79.5
click at [71, 106] on div "SearchWithCriteriad337ca17-6685-4736-b0af-8d9c72d9ec5e Work Title Move On Searc…" at bounding box center [283, 156] width 500 height 101
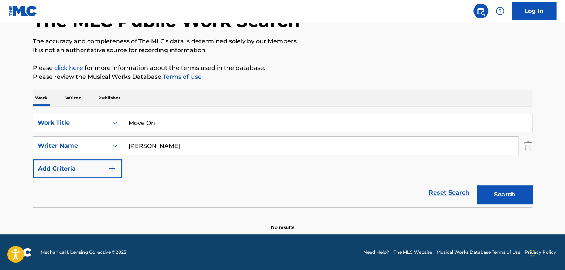
paste input "Free Mi Mind"
click at [508, 187] on button "Search" at bounding box center [504, 194] width 55 height 18
click at [507, 198] on button "Search" at bounding box center [504, 194] width 55 height 18
drag, startPoint x: 194, startPoint y: 122, endPoint x: 31, endPoint y: 108, distance: 163.2
click at [31, 108] on div "The MLC Public Work Search The accuracy and completeness of The MLC's data is d…" at bounding box center [282, 110] width 517 height 241
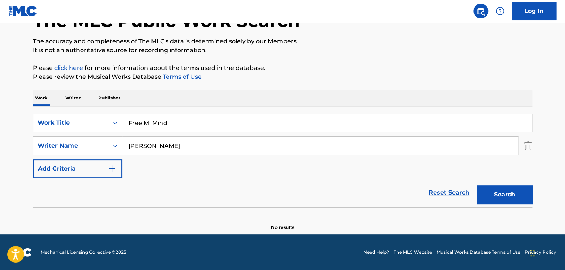
paste input "Di Best"
type input "Di Best"
click at [503, 193] on button "Search" at bounding box center [504, 194] width 55 height 18
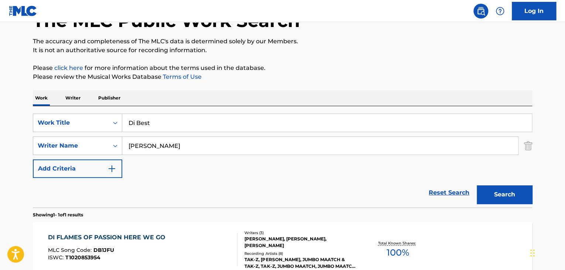
drag, startPoint x: 65, startPoint y: 98, endPoint x: 80, endPoint y: 101, distance: 14.7
click at [66, 98] on p "Writer" at bounding box center [73, 98] width 20 height 16
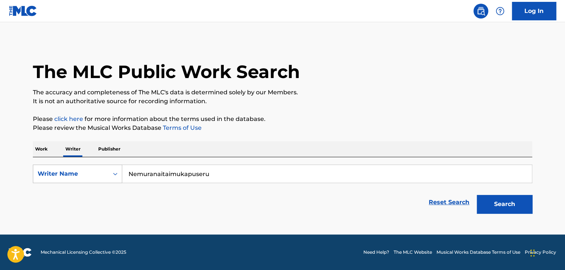
drag, startPoint x: 212, startPoint y: 173, endPoint x: 74, endPoint y: 175, distance: 138.6
click at [74, 175] on div "SearchWithCriteriabd109556-42c3-4143-a03c-7751521ff1bb Writer Name Nemuranaitai…" at bounding box center [283, 173] width 500 height 18
paste input "[PERSON_NAME]"
click at [528, 200] on button "Search" at bounding box center [504, 204] width 55 height 18
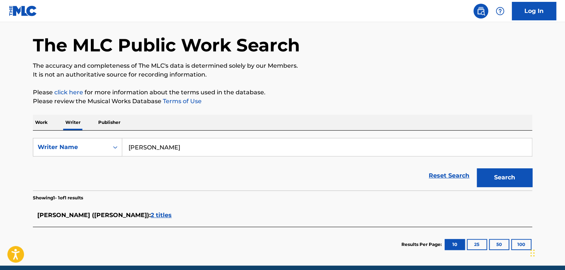
scroll to position [58, 0]
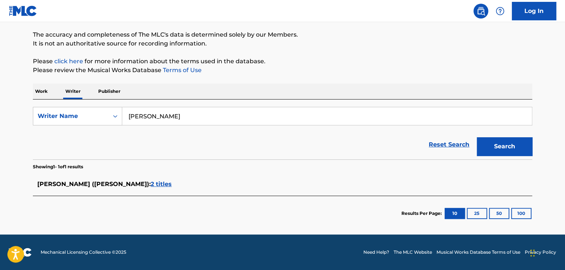
drag, startPoint x: 232, startPoint y: 111, endPoint x: 38, endPoint y: 96, distance: 194.6
click at [39, 96] on div "Work Writer Publisher SearchWithCriteriabd109556-42c3-4143-a03c-7751521ff1bb Wr…" at bounding box center [283, 157] width 500 height 147
click at [227, 165] on section "Showing 1 - 1 of 1 results" at bounding box center [283, 164] width 500 height 11
drag, startPoint x: 145, startPoint y: 108, endPoint x: 98, endPoint y: 106, distance: 46.6
click at [109, 107] on div "SearchWithCriteriabd109556-42c3-4143-a03c-7751521ff1bb Writer Name [PERSON_NAME]" at bounding box center [283, 116] width 500 height 18
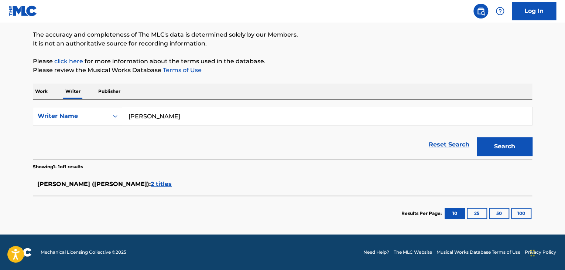
paste input "[PERSON_NAME]"
click at [504, 142] on button "Search" at bounding box center [504, 146] width 55 height 18
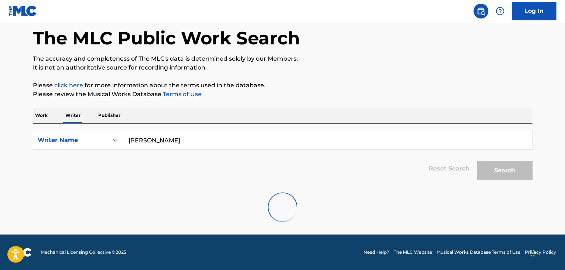
scroll to position [0, 0]
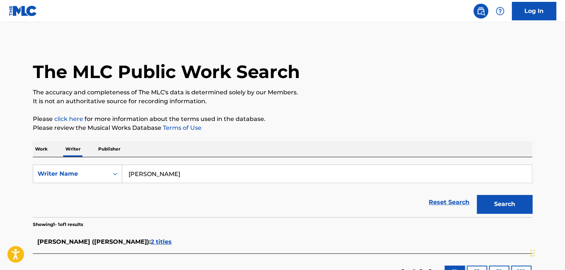
drag, startPoint x: 72, startPoint y: 159, endPoint x: 26, endPoint y: 156, distance: 46.3
click at [26, 156] on div "The MLC Public Work Search The accuracy and completeness of The MLC's data is d…" at bounding box center [282, 165] width 517 height 248
paste input "Nyago"
click at [498, 202] on button "Search" at bounding box center [504, 204] width 55 height 18
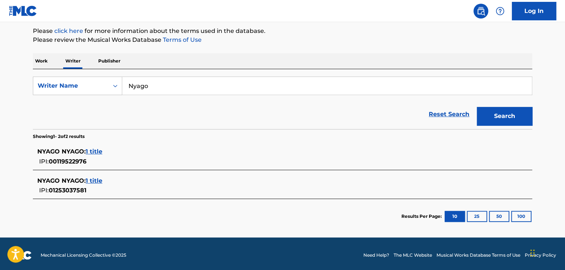
scroll to position [91, 0]
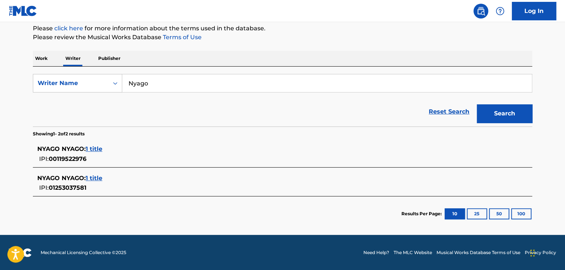
click at [96, 176] on span "1 title" at bounding box center [94, 177] width 17 height 7
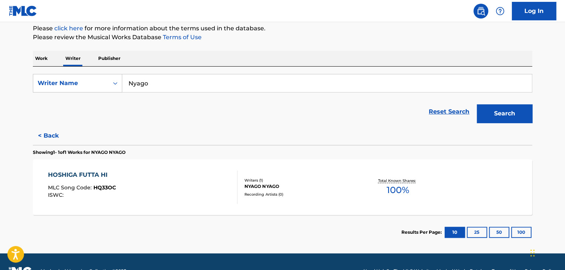
drag, startPoint x: 72, startPoint y: 58, endPoint x: 77, endPoint y: 60, distance: 5.6
click at [72, 58] on p "Writer" at bounding box center [73, 59] width 20 height 16
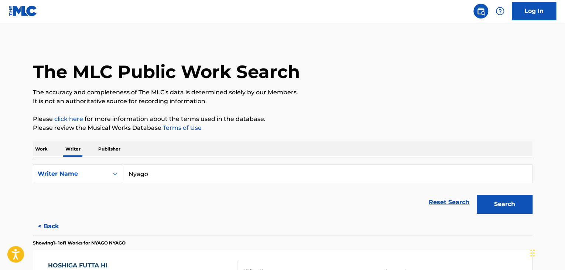
drag, startPoint x: 173, startPoint y: 172, endPoint x: 41, endPoint y: 166, distance: 131.7
click at [28, 164] on div "The MLC Public Work Search The accuracy and completeness of The MLC's data is d…" at bounding box center [282, 190] width 517 height 299
paste input "[PERSON_NAME]"
click at [506, 200] on button "Search" at bounding box center [504, 204] width 55 height 18
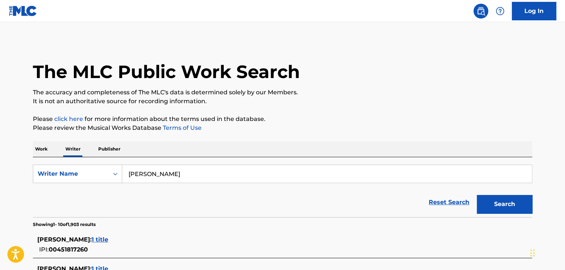
drag, startPoint x: 126, startPoint y: 177, endPoint x: 55, endPoint y: 161, distance: 72.5
click at [55, 161] on div "SearchWithCriteriabd109556-42c3-4143-a03c-7751521ff1bb Writer Name [PERSON_NAME…" at bounding box center [283, 187] width 500 height 60
paste input "Shun"
type input "Shun"
click at [514, 212] on button "Search" at bounding box center [504, 204] width 55 height 18
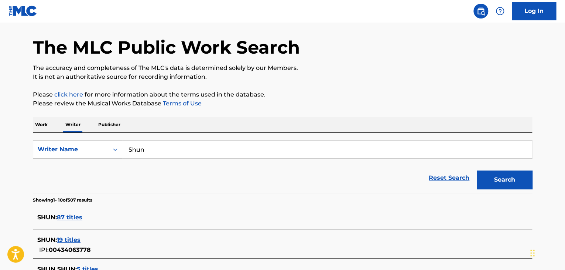
scroll to position [37, 0]
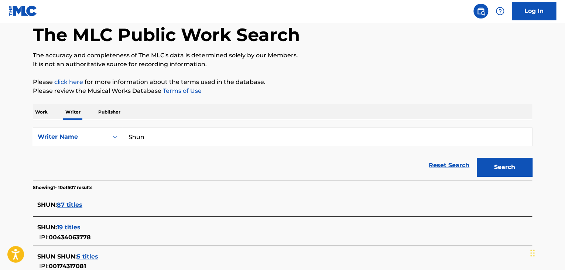
click at [38, 112] on p "Work" at bounding box center [41, 112] width 17 height 16
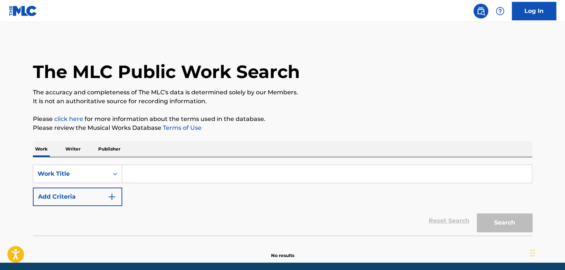
click at [160, 182] on input "Search Form" at bounding box center [327, 174] width 410 height 18
paste input "I promise to you"
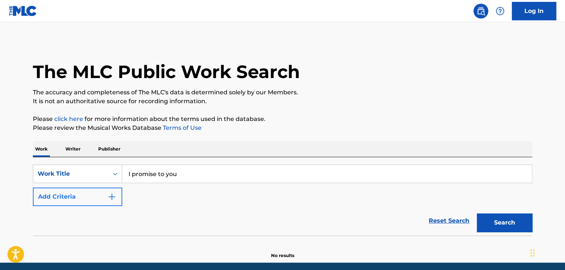
type input "I promise to you"
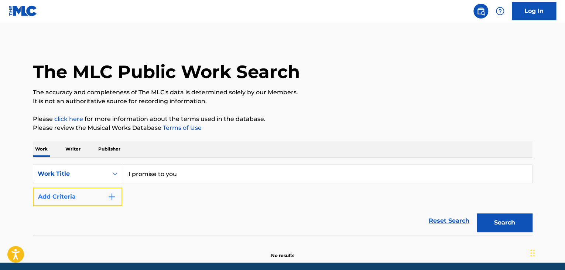
click at [103, 193] on button "Add Criteria" at bounding box center [77, 196] width 89 height 18
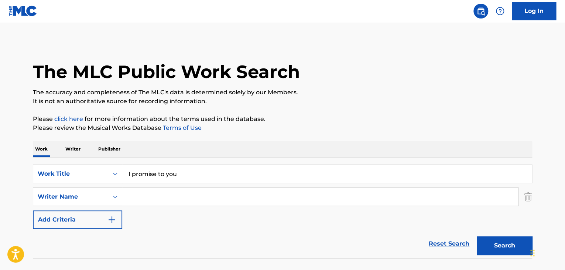
click at [160, 198] on input "Search Form" at bounding box center [320, 197] width 396 height 18
type input "shun"
click at [516, 244] on button "Search" at bounding box center [504, 245] width 55 height 18
drag, startPoint x: 191, startPoint y: 165, endPoint x: 95, endPoint y: 170, distance: 95.5
click at [95, 170] on div "SearchWithCriteriad337ca17-6685-4736-b0af-8d9c72d9ec5e Work Title I promise to …" at bounding box center [283, 207] width 500 height 101
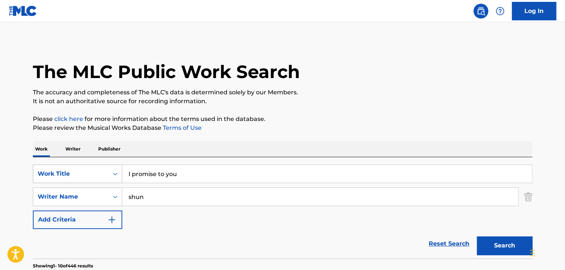
drag, startPoint x: 191, startPoint y: 172, endPoint x: 70, endPoint y: 169, distance: 120.9
click at [70, 169] on div "SearchWithCriteriad337ca17-6685-4736-b0af-8d9c72d9ec5e Work Title I promise to …" at bounding box center [283, 173] width 500 height 18
paste input "TAIMURIMITTOTSUKINODAIARII"
type input "TAIMURIMITTOTSUKINODAIARII"
click at [503, 243] on button "Search" at bounding box center [504, 245] width 55 height 18
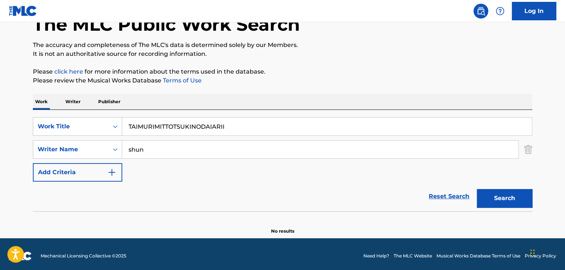
scroll to position [51, 0]
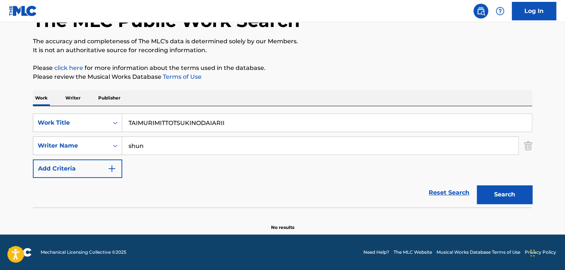
click at [71, 95] on p "Writer" at bounding box center [73, 98] width 20 height 16
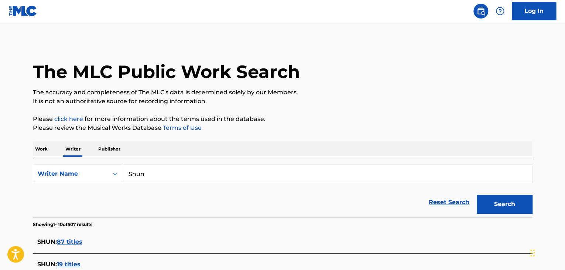
drag, startPoint x: 180, startPoint y: 170, endPoint x: 93, endPoint y: 165, distance: 86.9
click at [95, 165] on div "SearchWithCriteriabd109556-42c3-4143-a03c-7751521ff1bb Writer Name [PERSON_NAME]" at bounding box center [283, 173] width 500 height 18
paste input "Aile The Shota"
type input "Aile The Shota"
click at [502, 201] on button "Search" at bounding box center [504, 204] width 55 height 18
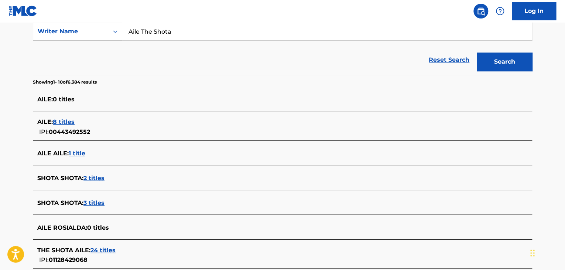
scroll to position [111, 0]
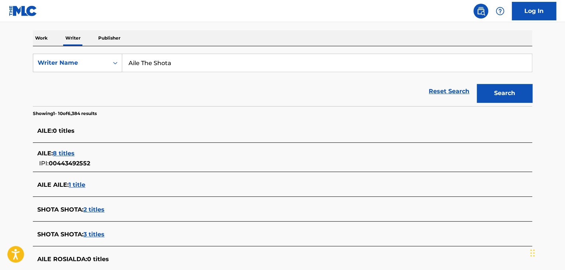
click at [45, 35] on p "Work" at bounding box center [41, 38] width 17 height 16
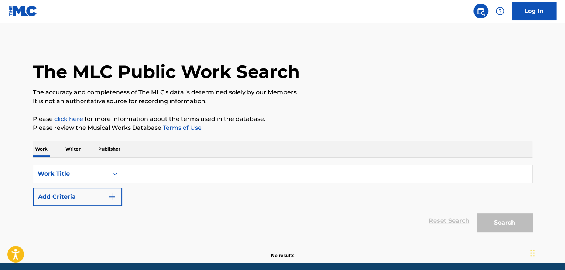
click at [149, 177] on input "Search Form" at bounding box center [327, 174] width 410 height 18
paste input "BUBBLE FEAT. AILE THE SHOTA"
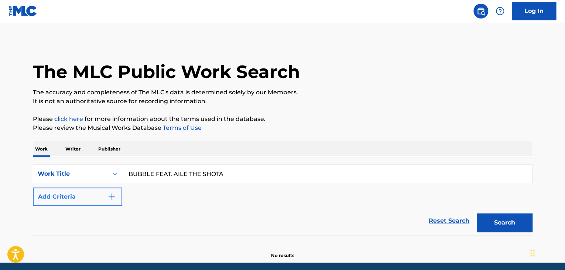
type input "BUBBLE FEAT. AILE THE SHOTA"
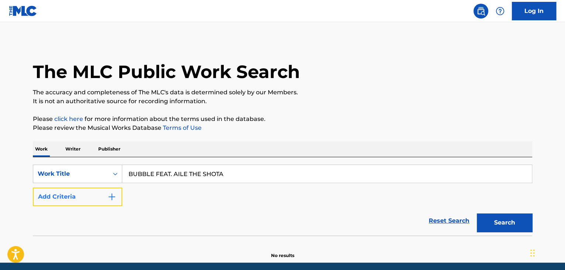
click at [108, 194] on img "Search Form" at bounding box center [112, 196] width 9 height 9
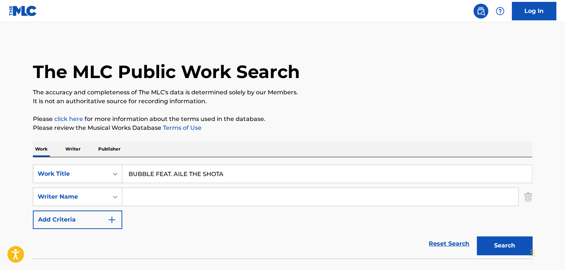
drag, startPoint x: 184, startPoint y: 193, endPoint x: 177, endPoint y: 194, distance: 7.1
click at [184, 193] on input "Search Form" at bounding box center [320, 197] width 396 height 18
paste input "Aile The Shota"
drag, startPoint x: 142, startPoint y: 195, endPoint x: 103, endPoint y: 193, distance: 38.5
click at [103, 193] on div "SearchWithCriteriaf1484707-5206-4f55-a05e-e20ce04e97d5 Writer Name [PERSON_NAME…" at bounding box center [283, 196] width 500 height 18
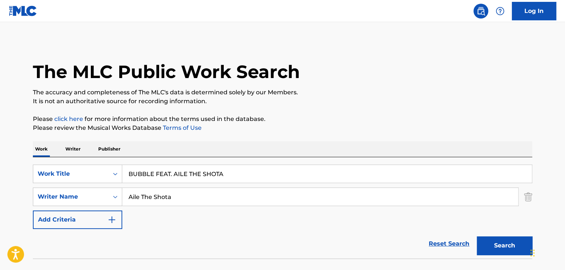
drag, startPoint x: 153, startPoint y: 205, endPoint x: 143, endPoint y: 203, distance: 9.5
click at [152, 205] on div "Aile The Shota" at bounding box center [320, 196] width 396 height 18
drag, startPoint x: 142, startPoint y: 198, endPoint x: 77, endPoint y: 183, distance: 66.4
click at [81, 184] on div "SearchWithCriteriad337ca17-6685-4736-b0af-8d9c72d9ec5e Work Title BUBBLE FEAT. …" at bounding box center [283, 196] width 500 height 64
click at [235, 193] on input "The Shota" at bounding box center [320, 197] width 396 height 18
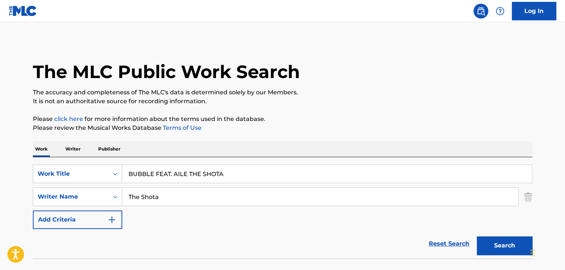
paste input "Aile"
type input "The Shota Aile"
click at [495, 252] on button "Search" at bounding box center [504, 245] width 55 height 18
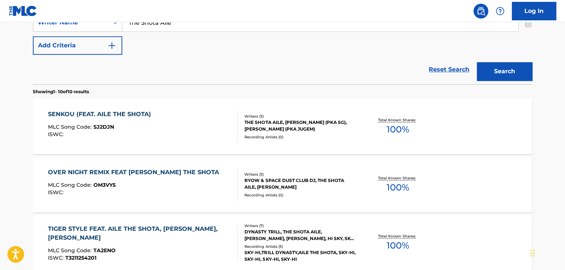
scroll to position [137, 0]
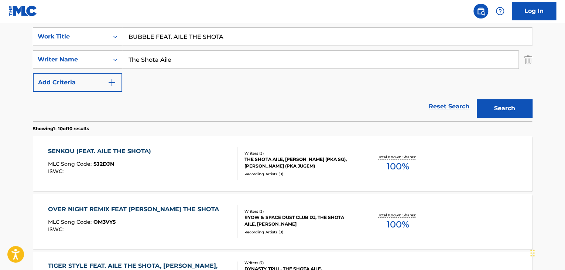
drag, startPoint x: 253, startPoint y: 31, endPoint x: 13, endPoint y: 18, distance: 239.8
paste input "27 Deco"
type input "27 Deco"
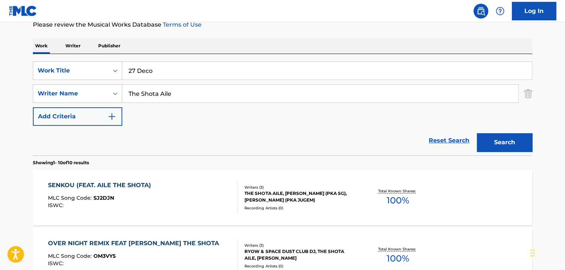
scroll to position [63, 0]
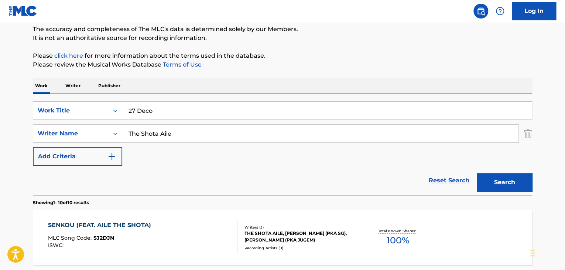
drag, startPoint x: 65, startPoint y: 90, endPoint x: 71, endPoint y: 89, distance: 5.7
click at [66, 89] on p "Writer" at bounding box center [73, 86] width 20 height 16
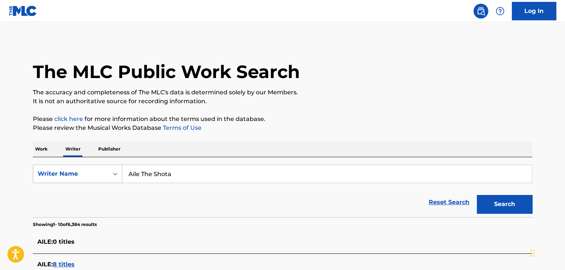
drag, startPoint x: 198, startPoint y: 170, endPoint x: 34, endPoint y: 165, distance: 163.8
click at [35, 166] on div "SearchWithCriteriabd109556-42c3-4143-a03c-7751521ff1bb Writer Name Aile The Sho…" at bounding box center [283, 173] width 500 height 18
paste input "27 Deco"
click at [510, 203] on button "Search" at bounding box center [504, 204] width 55 height 18
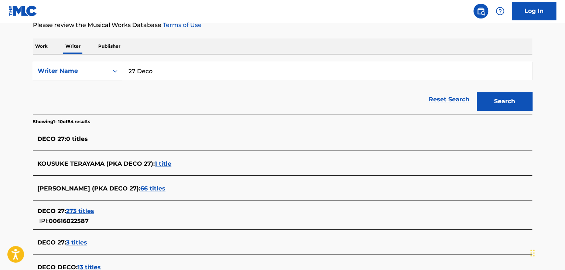
scroll to position [111, 0]
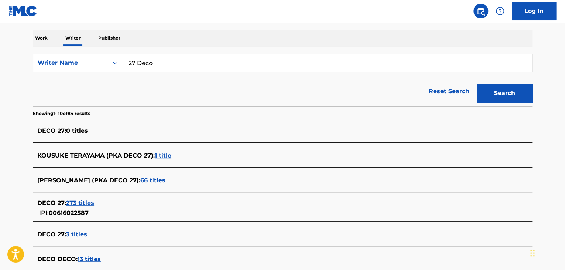
click at [0, 59] on main "The MLC Public Work Search The accuracy and completeness of The MLC's data is d…" at bounding box center [282, 167] width 565 height 513
paste input "[PERSON_NAME]"
drag, startPoint x: 198, startPoint y: 59, endPoint x: 0, endPoint y: 33, distance: 199.9
click at [0, 33] on main "The MLC Public Work Search The accuracy and completeness of The MLC's data is d…" at bounding box center [282, 167] width 565 height 513
paste input "Search Form"
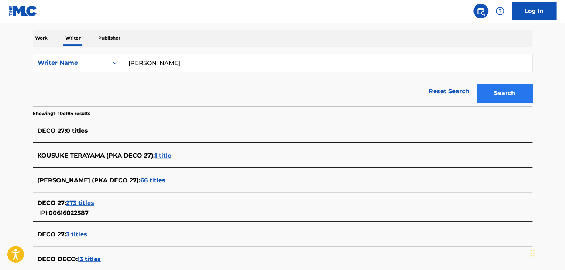
type input "[PERSON_NAME]"
click at [518, 93] on button "Search" at bounding box center [504, 93] width 55 height 18
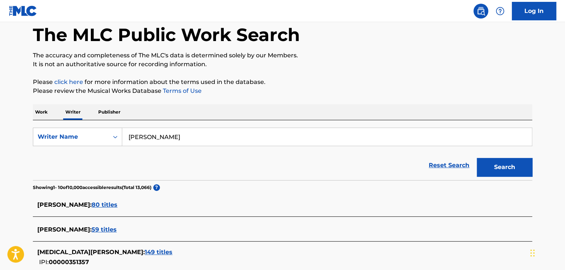
scroll to position [284, 0]
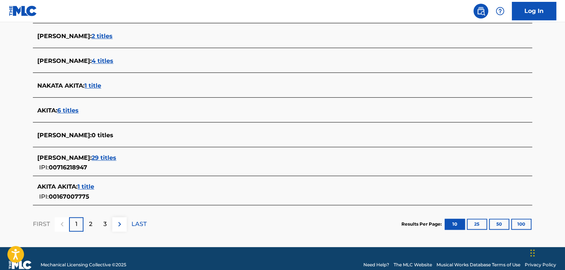
click at [98, 159] on span "29 titles" at bounding box center [104, 157] width 25 height 7
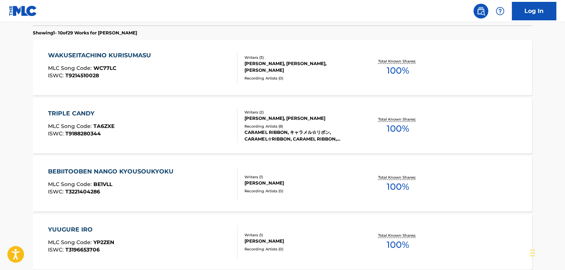
scroll to position [0, 0]
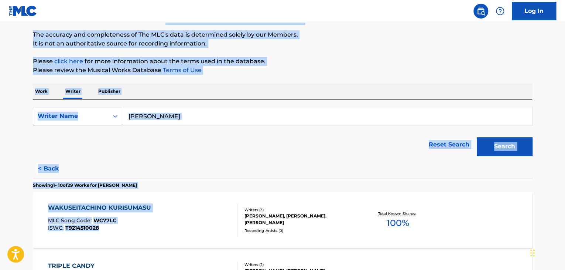
drag, startPoint x: 153, startPoint y: 107, endPoint x: 146, endPoint y: 113, distance: 8.9
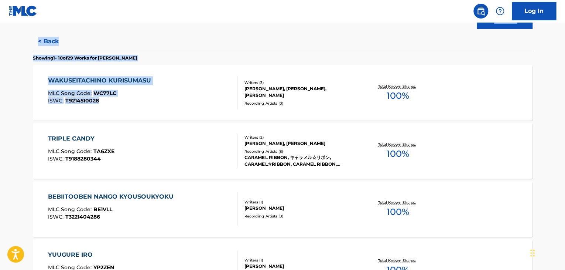
click at [167, 30] on div "Reset Search Search" at bounding box center [283, 18] width 500 height 30
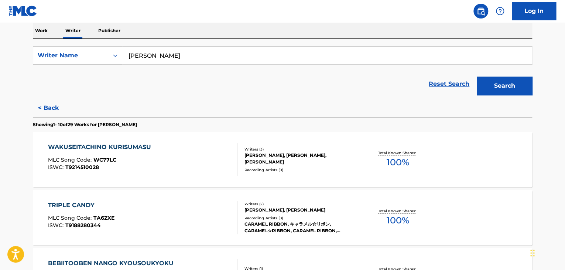
scroll to position [37, 0]
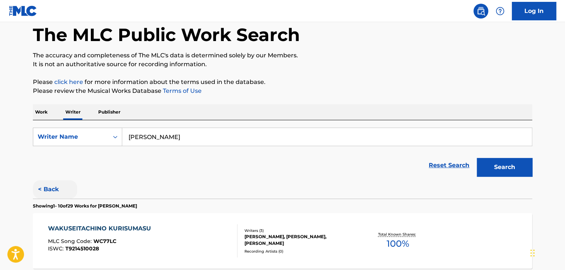
click at [49, 192] on button "< Back" at bounding box center [55, 189] width 44 height 18
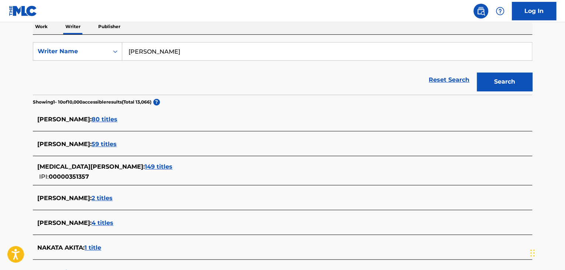
scroll to position [74, 0]
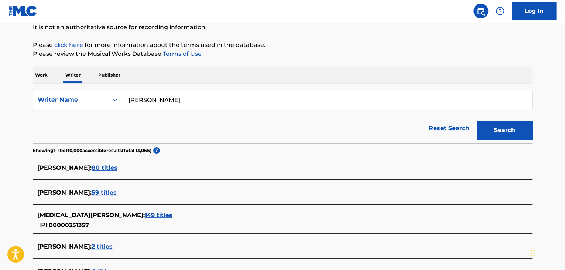
click at [38, 75] on p "Work" at bounding box center [41, 75] width 17 height 16
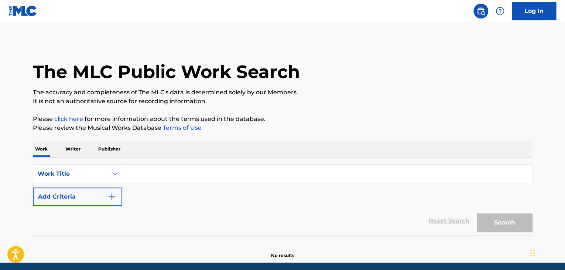
click at [84, 213] on div "Reset Search Search" at bounding box center [283, 221] width 500 height 30
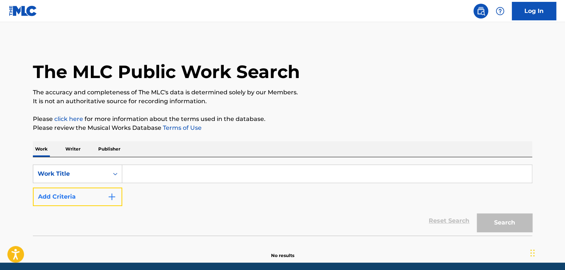
click at [102, 200] on button "Add Criteria" at bounding box center [77, 196] width 89 height 18
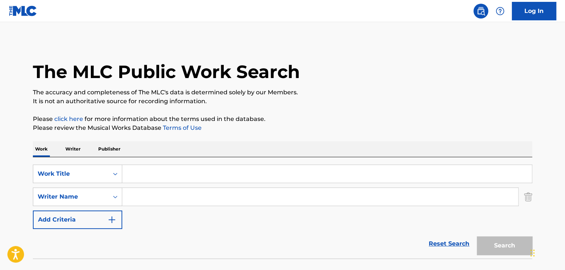
click at [163, 193] on input "Search Form" at bounding box center [320, 197] width 396 height 18
paste input "[PERSON_NAME]"
type input "[PERSON_NAME]"
click at [157, 170] on input "Search Form" at bounding box center [327, 174] width 410 height 18
paste input "New days"
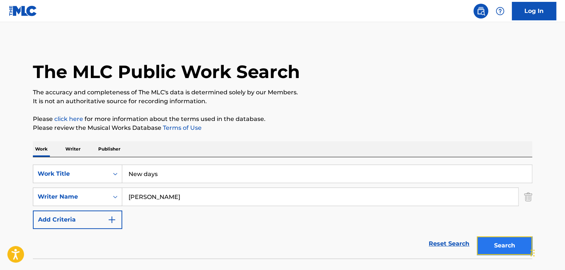
click at [511, 252] on button "Search" at bounding box center [504, 245] width 55 height 18
click at [86, 167] on div "SearchWithCriteriad337ca17-6685-4736-b0af-8d9c72d9ec5e Work Title New days" at bounding box center [283, 173] width 500 height 18
paste input "09:00 a.m."
click at [497, 246] on button "Search" at bounding box center [504, 245] width 55 height 18
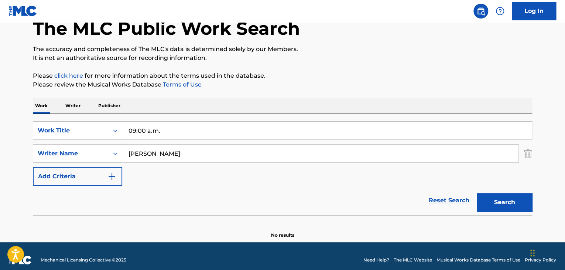
scroll to position [51, 0]
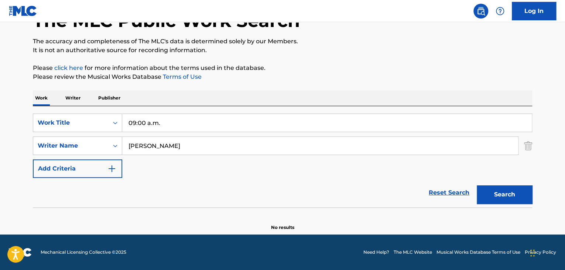
drag, startPoint x: 180, startPoint y: 120, endPoint x: 0, endPoint y: 108, distance: 180.7
click at [0, 108] on main "The MLC Public Work Search The accuracy and completeness of The MLC's data is d…" at bounding box center [282, 102] width 565 height 263
paste input "Midday"
click at [511, 193] on button "Search" at bounding box center [504, 194] width 55 height 18
drag, startPoint x: 170, startPoint y: 123, endPoint x: 62, endPoint y: 112, distance: 108.1
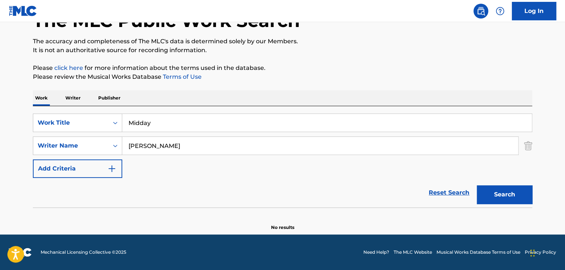
click at [62, 112] on div "SearchWithCriteriad337ca17-6685-4736-b0af-8d9c72d9ec5e Work Title Midday Search…" at bounding box center [283, 156] width 500 height 101
paste input "04:00 p.m."
click at [503, 195] on button "Search" at bounding box center [504, 194] width 55 height 18
click at [18, 91] on main "The MLC Public Work Search The accuracy and completeness of The MLC's data is d…" at bounding box center [282, 102] width 565 height 263
paste input "Night time"
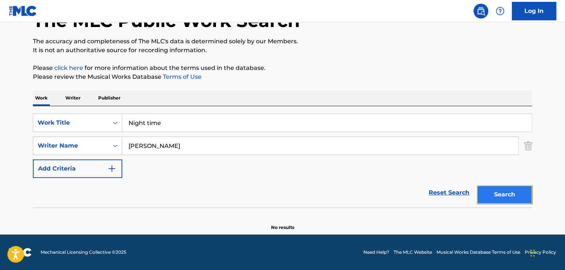
click at [513, 195] on button "Search" at bounding box center [504, 194] width 55 height 18
click at [87, 121] on div "SearchWithCriteriad337ca17-6685-4736-b0af-8d9c72d9ec5e Work Title Night time" at bounding box center [283, 122] width 500 height 18
paste input "Idle talk"
click at [511, 196] on button "Search" at bounding box center [504, 194] width 55 height 18
drag, startPoint x: 137, startPoint y: 114, endPoint x: 83, endPoint y: 110, distance: 54.5
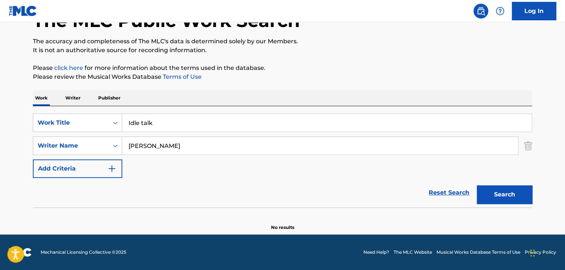
click at [90, 110] on div "SearchWithCriteriad337ca17-6685-4736-b0af-8d9c72d9ec5e Work Title Idle talk Sea…" at bounding box center [283, 156] width 500 height 101
paste input "Catnap"
click at [503, 200] on button "Search" at bounding box center [504, 194] width 55 height 18
drag, startPoint x: 50, startPoint y: 110, endPoint x: 41, endPoint y: 108, distance: 8.3
click at [41, 108] on div "SearchWithCriteriad337ca17-6685-4736-b0af-8d9c72d9ec5e Work Title Catnap Search…" at bounding box center [283, 156] width 500 height 101
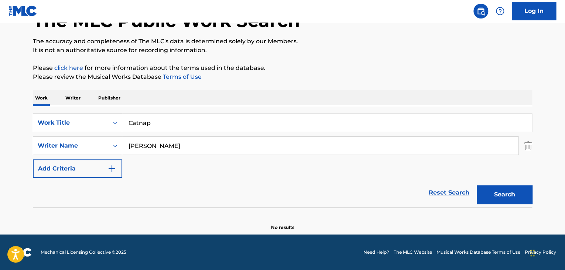
paste input "[PERSON_NAME]"
click at [510, 194] on button "Search" at bounding box center [504, 194] width 55 height 18
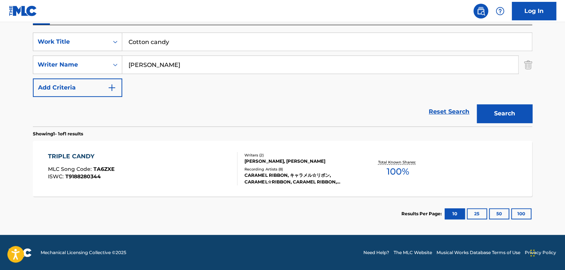
scroll to position [132, 0]
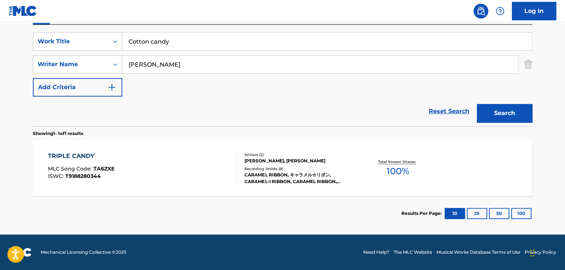
drag, startPoint x: 207, startPoint y: 35, endPoint x: 0, endPoint y: 26, distance: 207.1
click at [0, 27] on main "The MLC Public Work Search The accuracy and completeness of The MLC's data is d…" at bounding box center [282, 62] width 565 height 344
paste input "Sweet temptation"
click at [490, 107] on button "Search" at bounding box center [504, 113] width 55 height 18
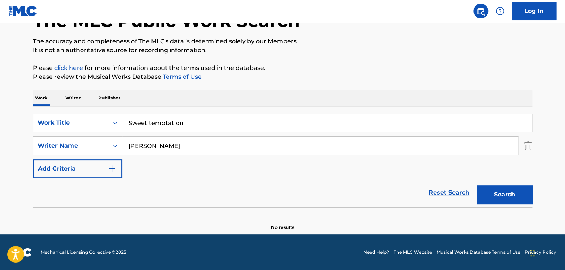
scroll to position [51, 0]
click at [62, 105] on div "Work Writer Publisher SearchWithCriteriad337ca17-6685-4736-b0af-8d9c72d9ec5e Wo…" at bounding box center [283, 160] width 500 height 140
paste input "EVER GREEN"
click at [491, 190] on button "Search" at bounding box center [504, 194] width 55 height 18
drag, startPoint x: 91, startPoint y: 102, endPoint x: 67, endPoint y: 100, distance: 24.5
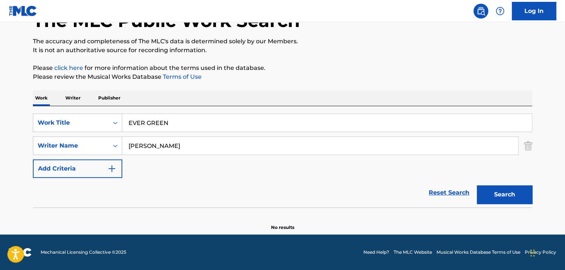
click at [61, 97] on div "Work Writer Publisher SearchWithCriteriad337ca17-6685-4736-b0af-8d9c72d9ec5e Wo…" at bounding box center [283, 160] width 500 height 140
paste input "Fragile"
click at [504, 193] on button "Search" at bounding box center [504, 194] width 55 height 18
drag, startPoint x: 175, startPoint y: 118, endPoint x: 121, endPoint y: 110, distance: 54.1
click at [122, 110] on div "SearchWithCriteriad337ca17-6685-4736-b0af-8d9c72d9ec5e Work Title Fragile Searc…" at bounding box center [283, 156] width 500 height 101
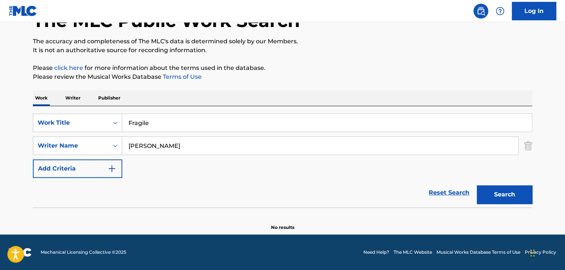
paste input "Unknown"
click at [503, 191] on button "Search" at bounding box center [504, 194] width 55 height 18
drag, startPoint x: 188, startPoint y: 114, endPoint x: 68, endPoint y: 113, distance: 119.7
click at [68, 113] on div "SearchWithCriteriad337ca17-6685-4736-b0af-8d9c72d9ec5e Work Title Unknown" at bounding box center [283, 122] width 500 height 18
paste input "Nemesis"
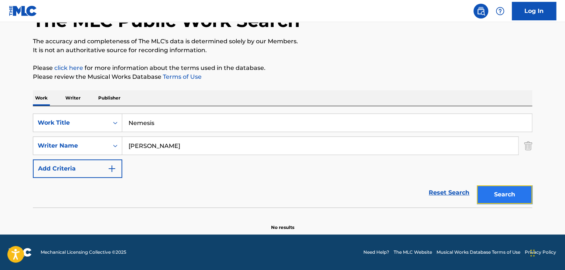
click at [488, 187] on button "Search" at bounding box center [504, 194] width 55 height 18
drag, startPoint x: 171, startPoint y: 129, endPoint x: 52, endPoint y: 108, distance: 121.3
click at [52, 108] on div "SearchWithCriteriad337ca17-6685-4736-b0af-8d9c72d9ec5e Work Title Nemesis Searc…" at bounding box center [283, 156] width 500 height 101
paste input "ostalgia"
click at [512, 193] on button "Search" at bounding box center [504, 194] width 55 height 18
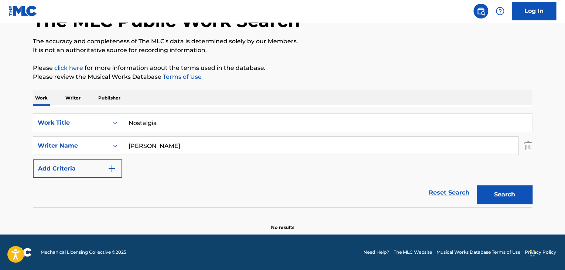
drag, startPoint x: 188, startPoint y: 126, endPoint x: 47, endPoint y: 113, distance: 141.7
click at [40, 112] on div "SearchWithCriteriad337ca17-6685-4736-b0af-8d9c72d9ec5e Work Title Nostalgia Sea…" at bounding box center [283, 156] width 500 height 101
paste input "Strategy meeting"
click at [515, 194] on button "Search" at bounding box center [504, 194] width 55 height 18
drag, startPoint x: 191, startPoint y: 120, endPoint x: 0, endPoint y: 98, distance: 192.3
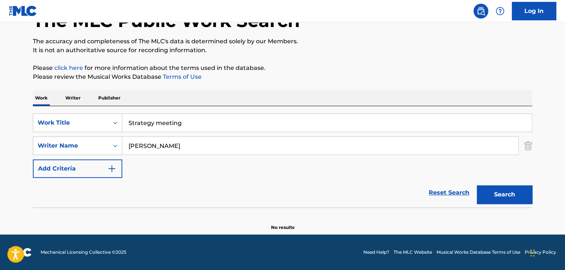
click at [25, 101] on div "The MLC Public Work Search The accuracy and completeness of The MLC's data is d…" at bounding box center [282, 110] width 517 height 241
paste
click at [499, 195] on button "Search" at bounding box center [504, 194] width 55 height 18
drag, startPoint x: 145, startPoint y: 113, endPoint x: 94, endPoint y: 110, distance: 51.5
click at [94, 110] on div "SearchWithCriteriad337ca17-6685-4736-b0af-8d9c72d9ec5e Work Title Lovesick Sear…" at bounding box center [283, 156] width 500 height 101
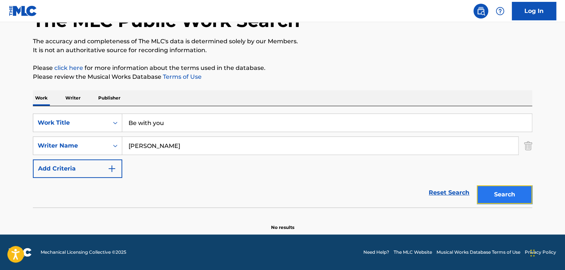
click at [520, 194] on button "Search" at bounding box center [504, 194] width 55 height 18
drag, startPoint x: 198, startPoint y: 125, endPoint x: 61, endPoint y: 95, distance: 139.6
click at [61, 95] on div "Work Writer Publisher SearchWithCriteriad337ca17-6685-4736-b0af-8d9c72d9ec5e Wo…" at bounding box center [283, 160] width 500 height 140
click at [513, 193] on button "Search" at bounding box center [504, 194] width 55 height 18
drag, startPoint x: 155, startPoint y: 122, endPoint x: 117, endPoint y: 116, distance: 38.5
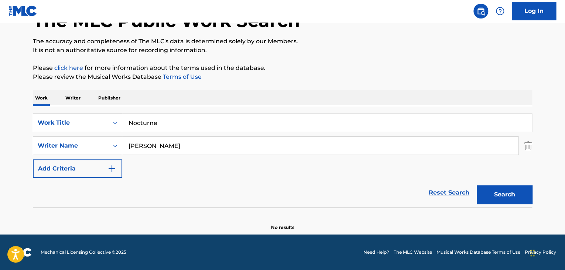
click at [119, 116] on div "SearchWithCriteriad337ca17-6685-4736-b0af-8d9c72d9ec5e Work Title Nocturne" at bounding box center [283, 122] width 500 height 18
drag, startPoint x: 197, startPoint y: 119, endPoint x: 62, endPoint y: 112, distance: 135.0
click at [62, 112] on div "SearchWithCriteriad337ca17-6685-4736-b0af-8d9c72d9ec5e Work Title Nocturne Sear…" at bounding box center [283, 156] width 500 height 101
type input "My precious"
click at [494, 194] on button "Search" at bounding box center [504, 194] width 55 height 18
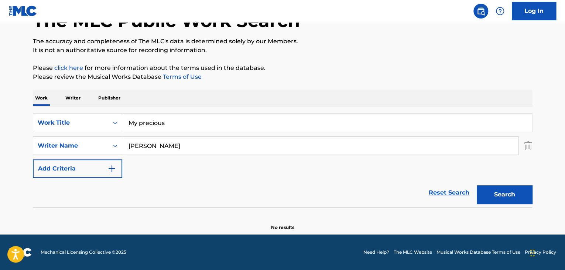
click at [76, 96] on p "Writer" at bounding box center [73, 98] width 20 height 16
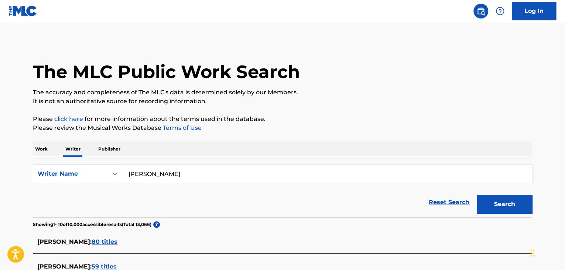
drag, startPoint x: 210, startPoint y: 173, endPoint x: 59, endPoint y: 166, distance: 151.3
click at [63, 166] on div "SearchWithCriteriabd109556-42c3-4143-a03c-7751521ff1bb Writer Name [PERSON_NAME]" at bounding box center [283, 173] width 500 height 18
type input "Kaito"
click at [502, 205] on button "Search" at bounding box center [504, 204] width 55 height 18
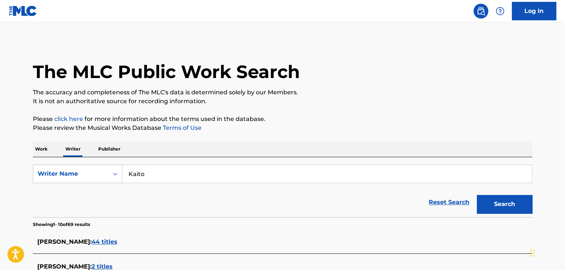
click at [40, 144] on p "Work" at bounding box center [41, 149] width 17 height 16
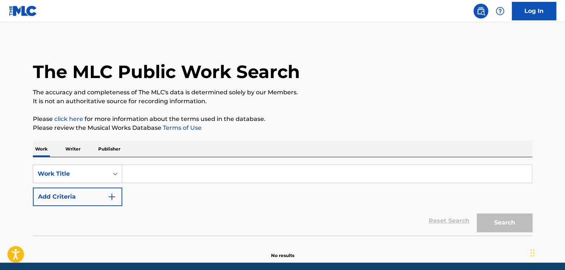
click at [164, 176] on input "Search Form" at bounding box center [327, 174] width 410 height 18
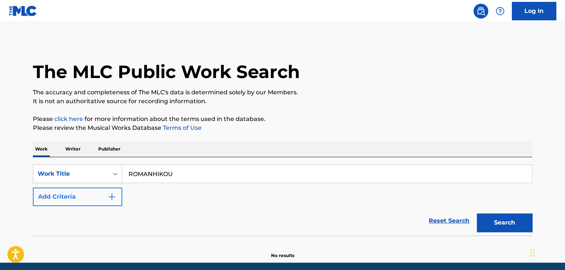
type input "ROMANHIKOU"
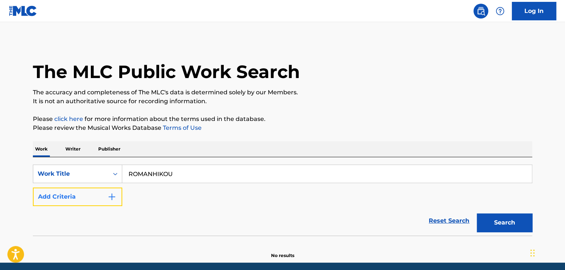
click at [109, 194] on img "Search Form" at bounding box center [112, 196] width 9 height 9
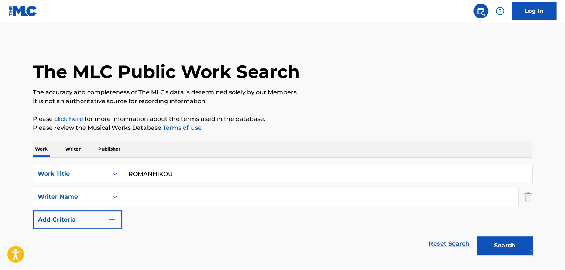
drag, startPoint x: 109, startPoint y: 194, endPoint x: 143, endPoint y: 198, distance: 34.6
click at [143, 198] on input "Search Form" at bounding box center [320, 197] width 396 height 18
type input "kaito"
click at [477, 236] on button "Search" at bounding box center [504, 245] width 55 height 18
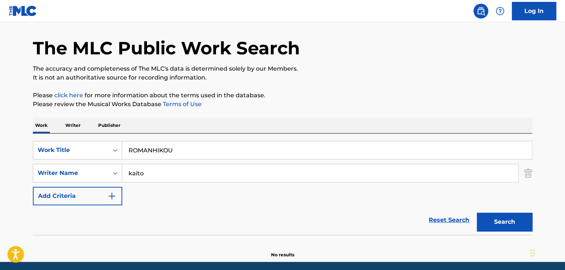
scroll to position [51, 0]
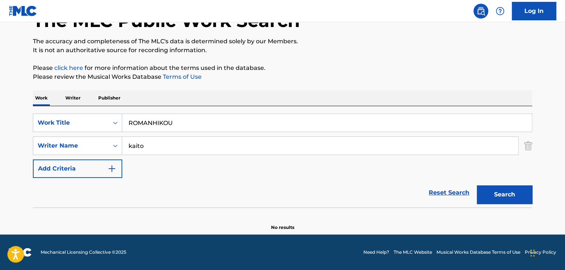
drag, startPoint x: 185, startPoint y: 122, endPoint x: 17, endPoint y: 120, distance: 168.1
click at [25, 123] on div "The MLC Public Work Search The accuracy and completeness of The MLC's data is d…" at bounding box center [282, 110] width 517 height 241
click at [524, 193] on button "Search" at bounding box center [504, 194] width 55 height 18
drag, startPoint x: 81, startPoint y: 104, endPoint x: 10, endPoint y: 86, distance: 73.4
click at [16, 88] on main "The MLC Public Work Search The accuracy and completeness of The MLC's data is d…" at bounding box center [282, 102] width 565 height 263
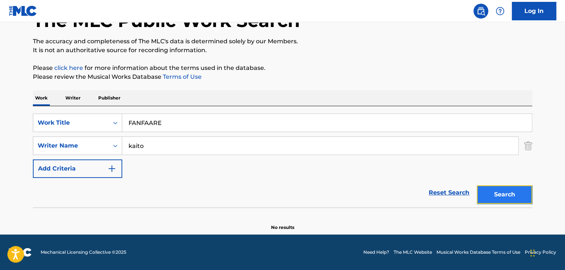
click at [511, 195] on button "Search" at bounding box center [504, 194] width 55 height 18
drag, startPoint x: 204, startPoint y: 123, endPoint x: 22, endPoint y: 95, distance: 184.3
click at [42, 99] on div "Work Writer Publisher SearchWithCriteriad337ca17-6685-4736-b0af-8d9c72d9ec5e Wo…" at bounding box center [283, 160] width 500 height 140
click at [504, 194] on button "Search" at bounding box center [504, 194] width 55 height 18
drag, startPoint x: 184, startPoint y: 120, endPoint x: 63, endPoint y: 111, distance: 121.2
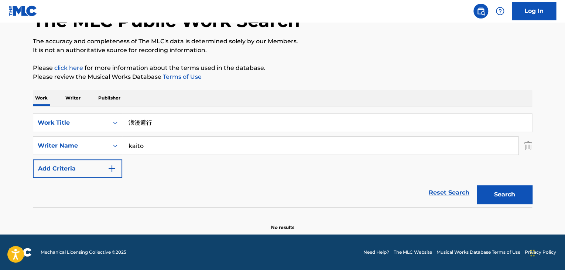
click at [63, 111] on div "SearchWithCriteriad337ca17-6685-4736-b0af-8d9c72d9ec5e Work Title 浪漫避行 SearchWi…" at bounding box center [283, 156] width 500 height 101
click at [501, 195] on button "Search" at bounding box center [504, 194] width 55 height 18
drag, startPoint x: 205, startPoint y: 120, endPoint x: 44, endPoint y: 105, distance: 161.1
click at [47, 106] on div "SearchWithCriteriad337ca17-6685-4736-b0af-8d9c72d9ec5e Work Title ファンファーレ Searc…" at bounding box center [283, 156] width 500 height 101
type input "ファンファーレ"
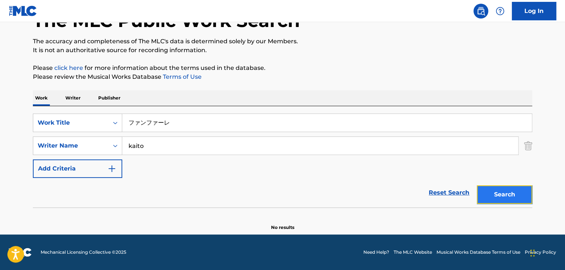
click at [504, 195] on button "Search" at bounding box center [504, 194] width 55 height 18
click at [69, 93] on p "Writer" at bounding box center [73, 98] width 20 height 16
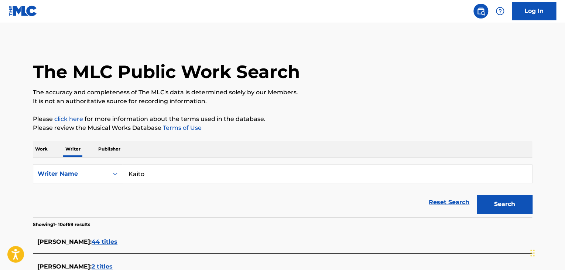
drag, startPoint x: 163, startPoint y: 169, endPoint x: 49, endPoint y: 167, distance: 114.2
click at [50, 167] on div "SearchWithCriteriabd109556-42c3-4143-a03c-7751521ff1bb Writer Name [PERSON_NAME]" at bounding box center [283, 173] width 500 height 18
click at [502, 198] on button "Search" at bounding box center [504, 204] width 55 height 18
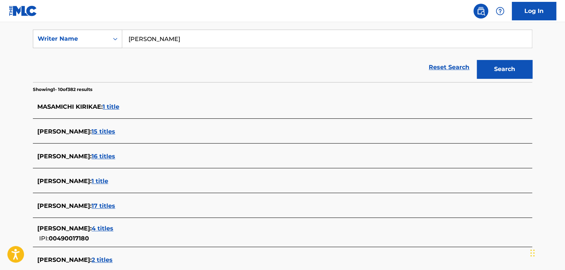
scroll to position [107, 0]
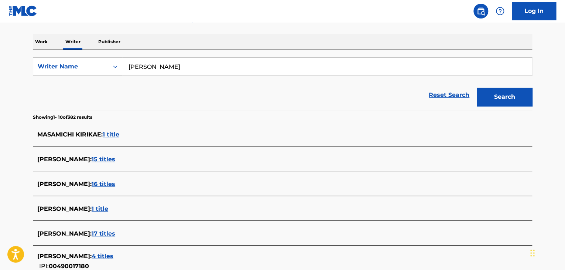
click at [207, 62] on input "[PERSON_NAME]" at bounding box center [327, 67] width 410 height 18
drag, startPoint x: 226, startPoint y: 64, endPoint x: 0, endPoint y: 43, distance: 226.8
click at [0, 43] on main "The MLC Public Work Search The accuracy and completeness of The MLC's data is d…" at bounding box center [282, 167] width 565 height 504
type input "[PERSON_NAME]"
click at [522, 96] on button "Search" at bounding box center [504, 97] width 55 height 18
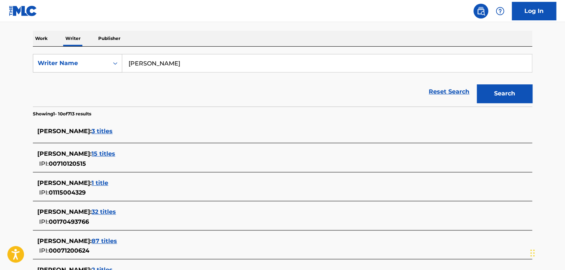
scroll to position [111, 0]
click at [39, 35] on p "Work" at bounding box center [41, 38] width 17 height 16
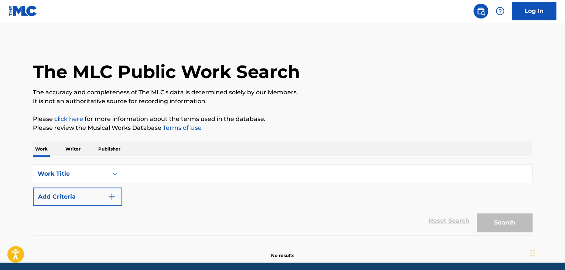
click at [144, 172] on input "Search Form" at bounding box center [327, 174] width 410 height 18
click at [84, 209] on div "Reset Search Search" at bounding box center [283, 221] width 500 height 30
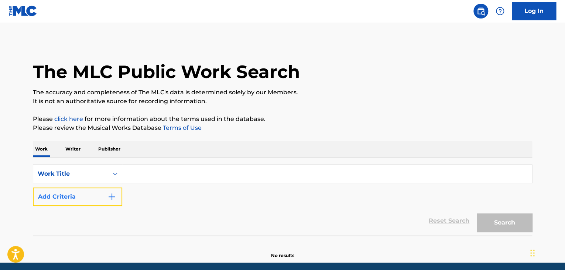
click at [88, 202] on button "Add Criteria" at bounding box center [77, 196] width 89 height 18
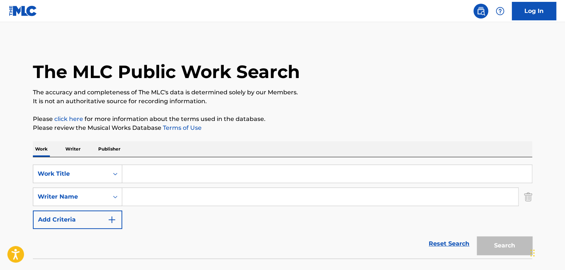
click at [139, 201] on input "Search Form" at bounding box center [320, 197] width 396 height 18
type input "[PERSON_NAME]"
drag, startPoint x: 180, startPoint y: 170, endPoint x: 183, endPoint y: 166, distance: 5.5
click at [180, 168] on input "Search Form" at bounding box center [327, 174] width 410 height 18
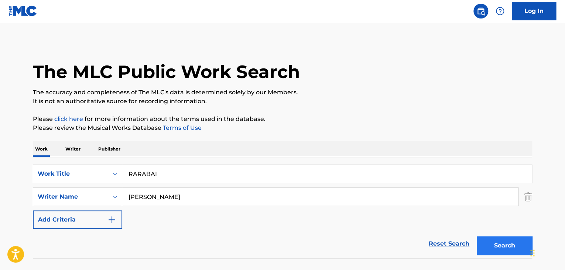
type input "RARABAI"
click at [517, 241] on button "Search" at bounding box center [504, 245] width 55 height 18
